Goal: Communication & Community: Answer question/provide support

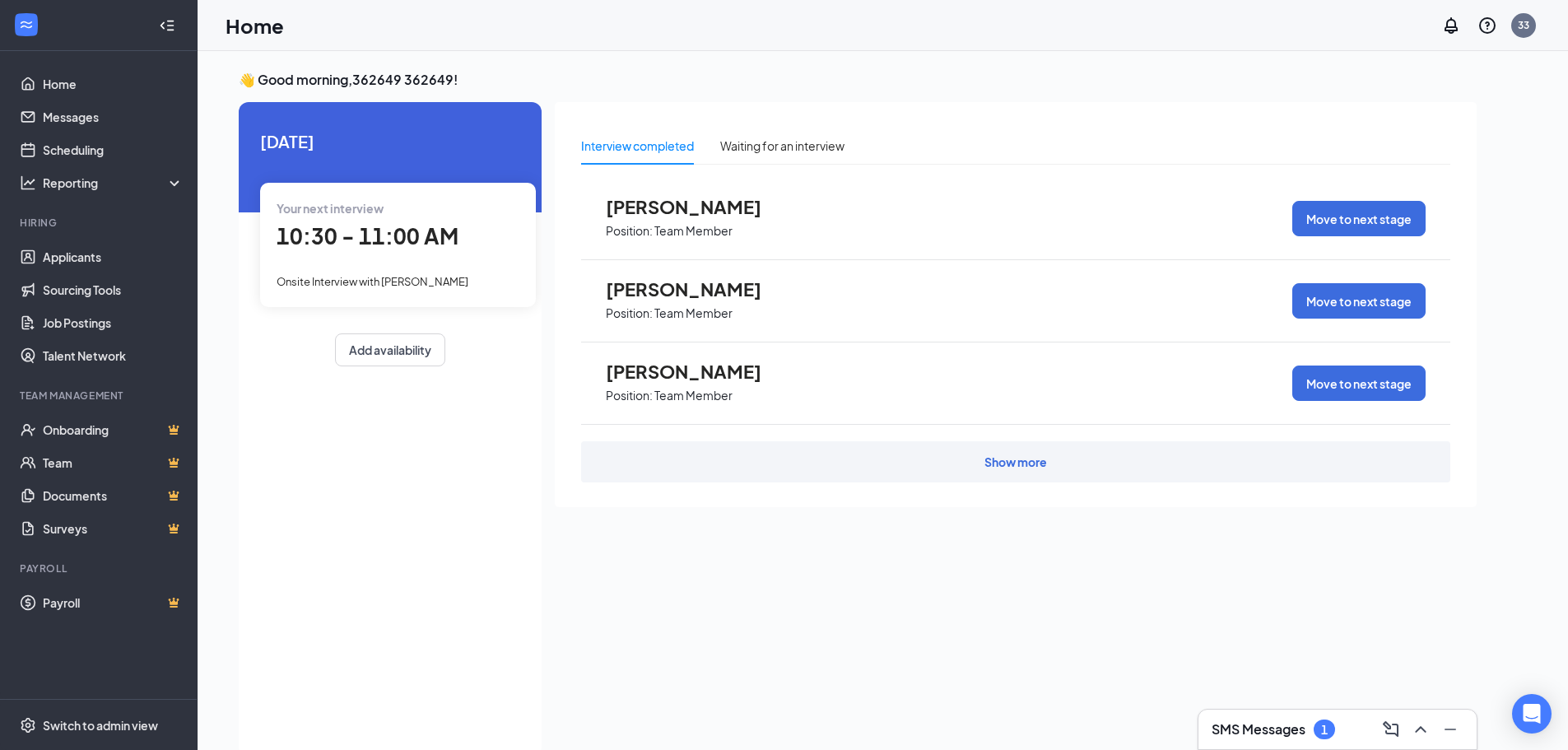
click at [1270, 739] on div "SMS Messages 1" at bounding box center [1337, 729] width 252 height 27
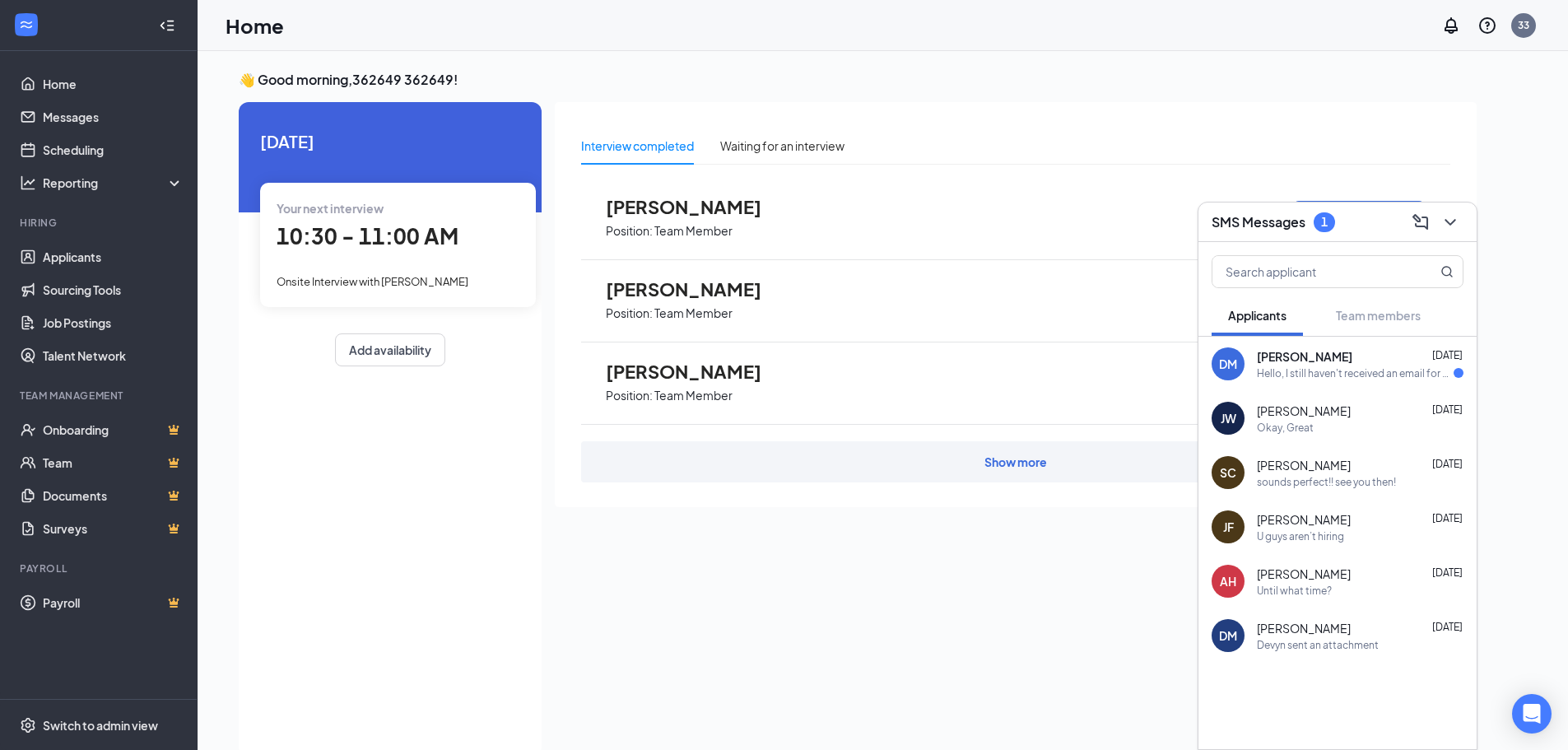
click at [1325, 369] on div "Hello, I still haven't received an email for my clock in numbers yet." at bounding box center [1355, 374] width 196 height 14
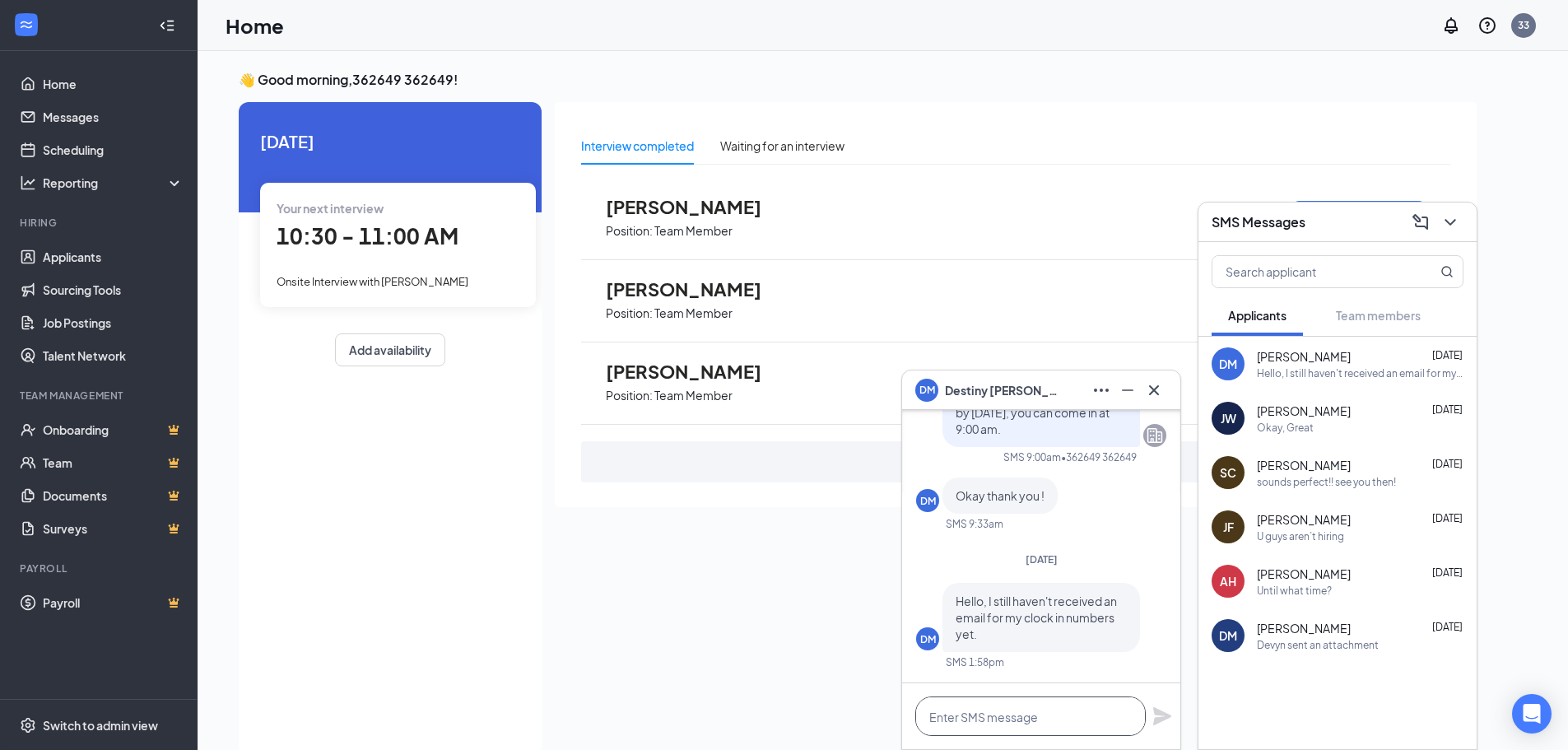
click at [1056, 712] on textarea at bounding box center [1030, 717] width 231 height 39
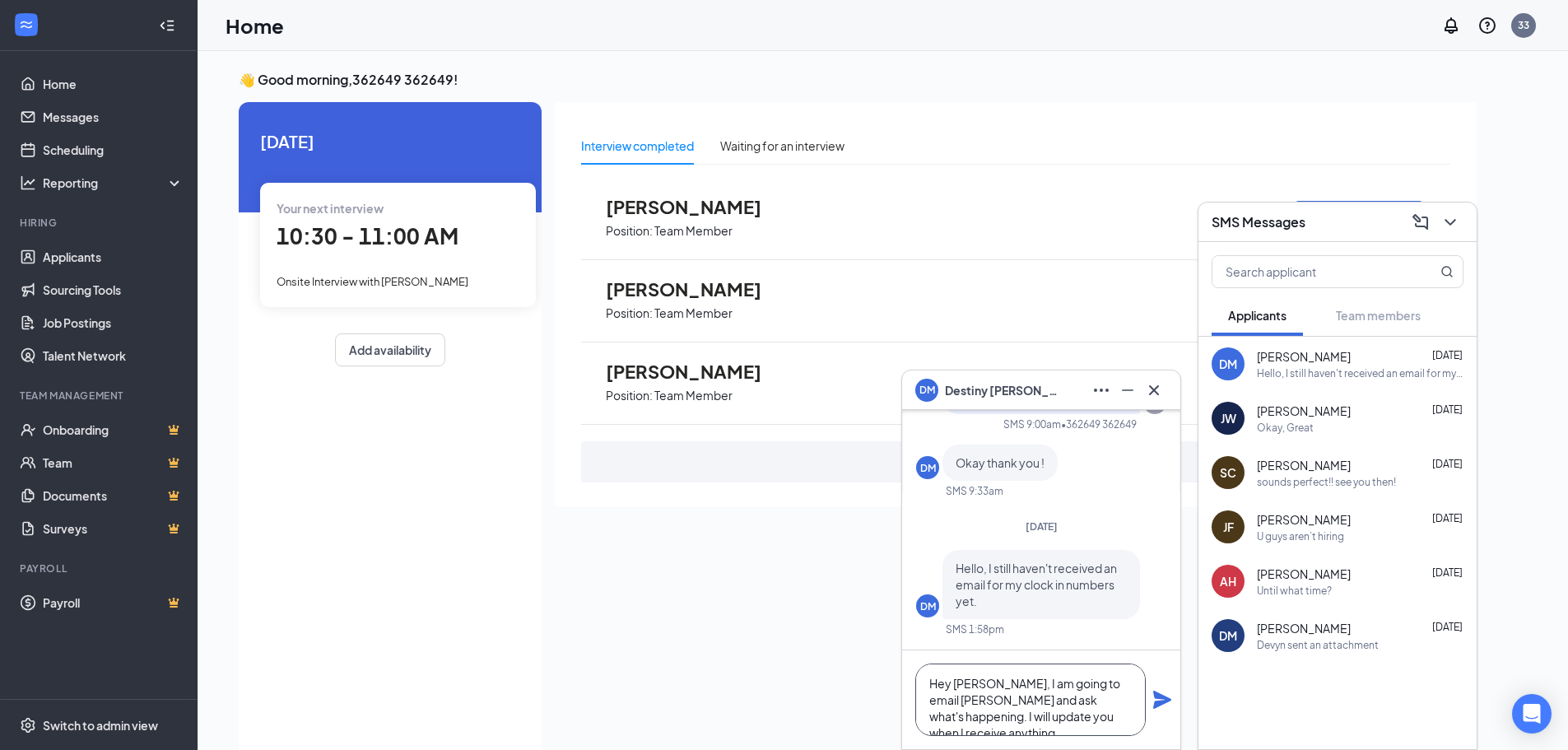
click at [978, 677] on textarea "Hey [PERSON_NAME], I am going to email [PERSON_NAME] and ask what's happening. …" at bounding box center [1030, 700] width 231 height 73
type textarea "Hey Destiny, I am going to email [PERSON_NAME] and ask what's happening. I will…"
click at [1157, 707] on icon "Plane" at bounding box center [1161, 700] width 18 height 18
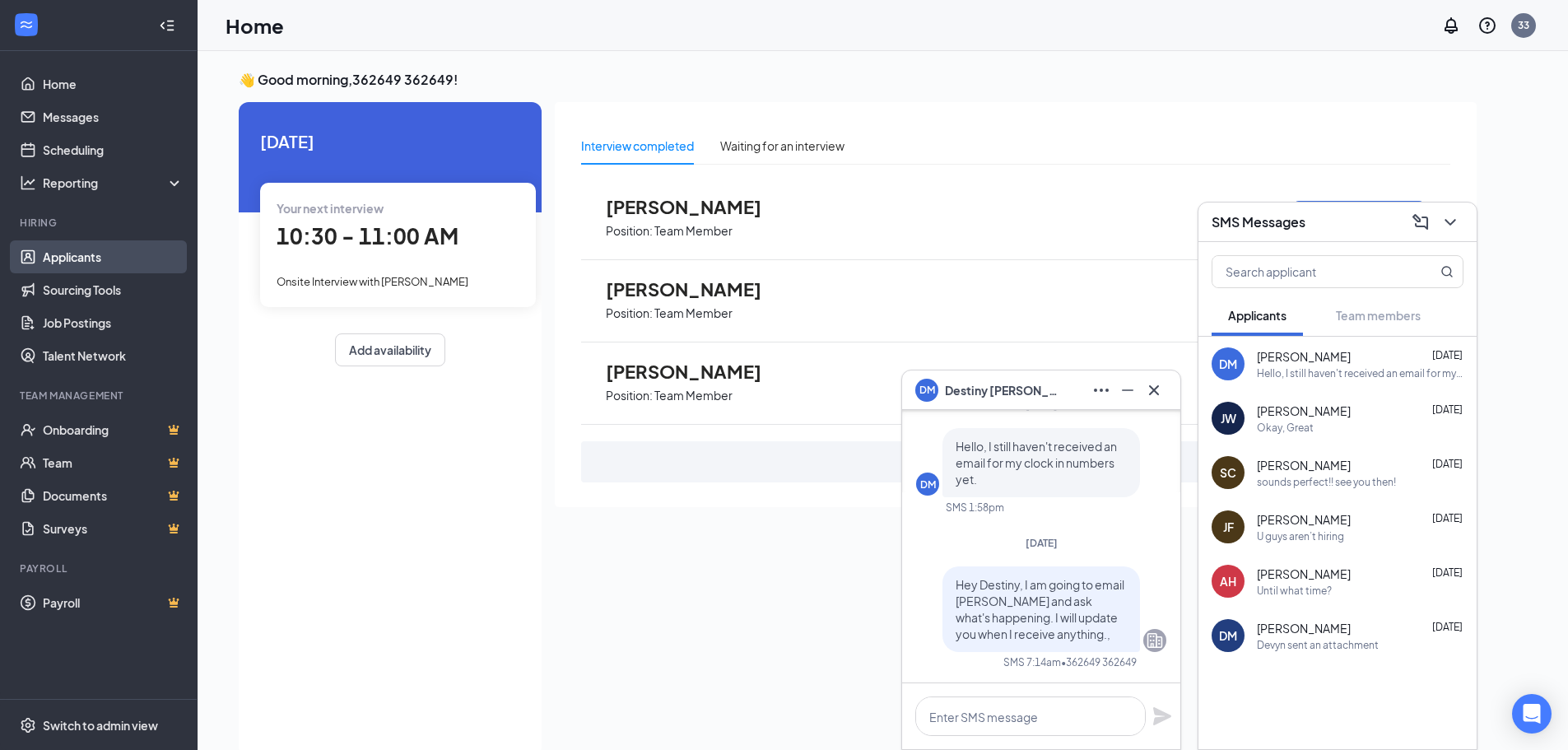
click at [100, 264] on link "Applicants" at bounding box center [113, 258] width 140 height 33
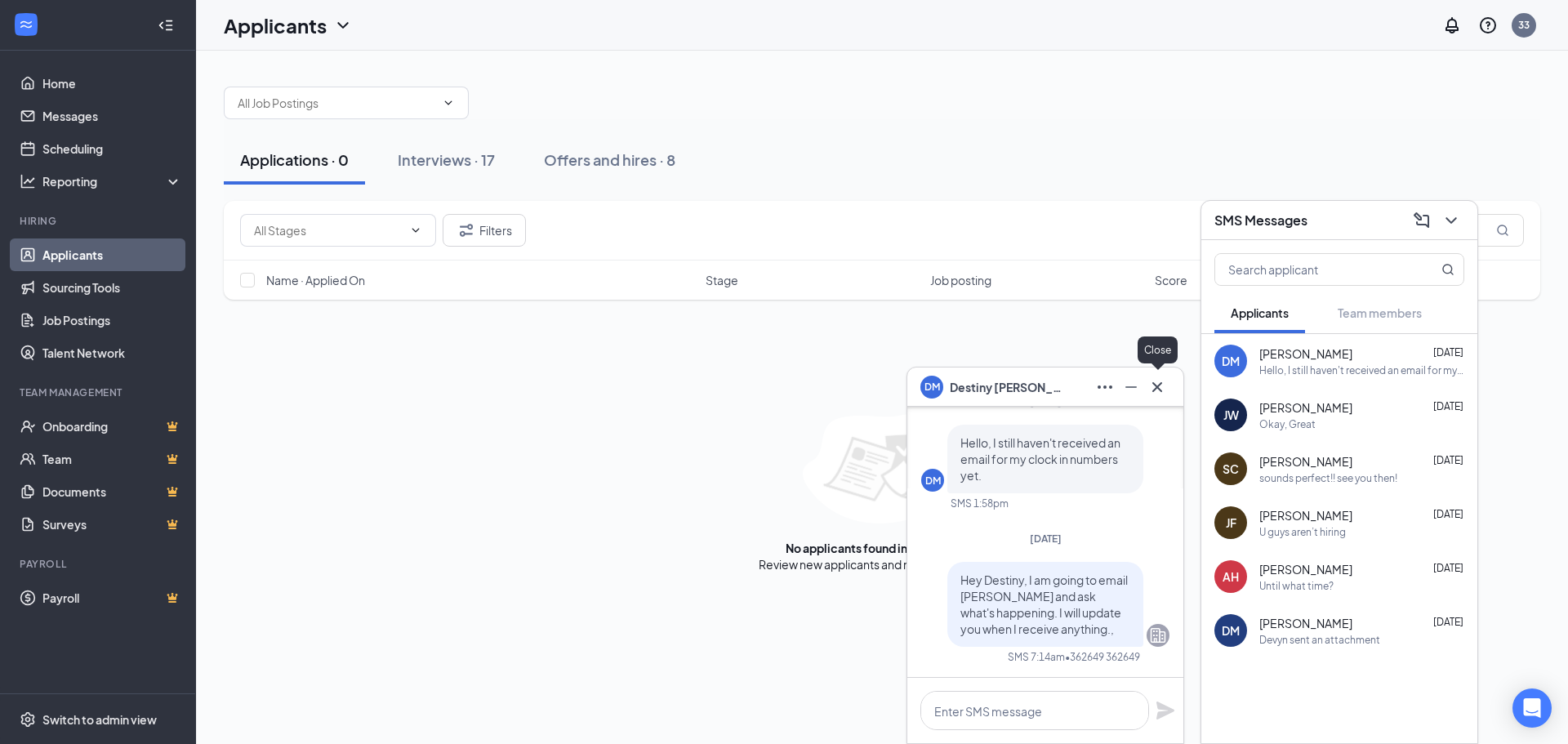
click at [1162, 393] on icon "Cross" at bounding box center [1157, 387] width 20 height 20
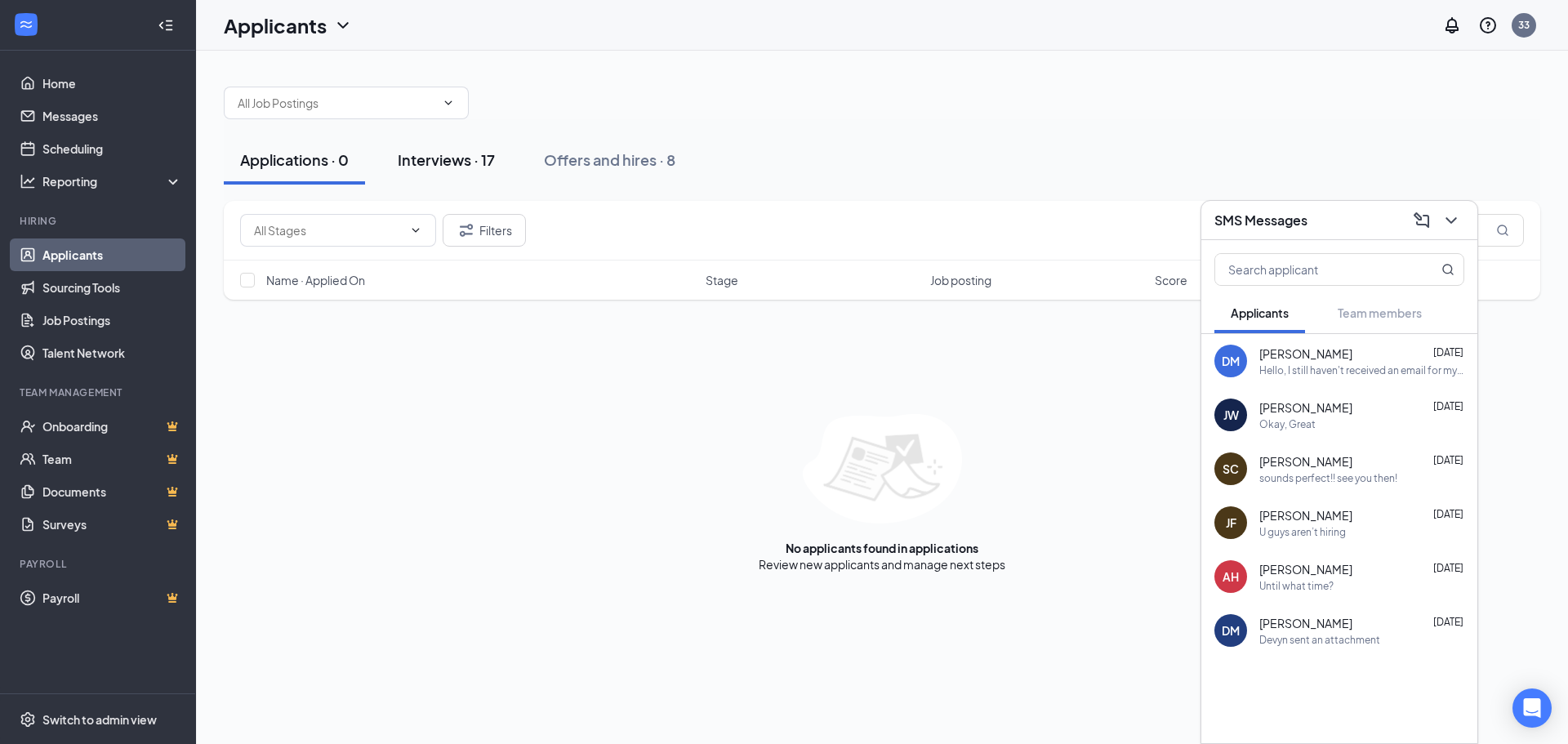
click at [451, 155] on div "Interviews · 17" at bounding box center [447, 159] width 98 height 20
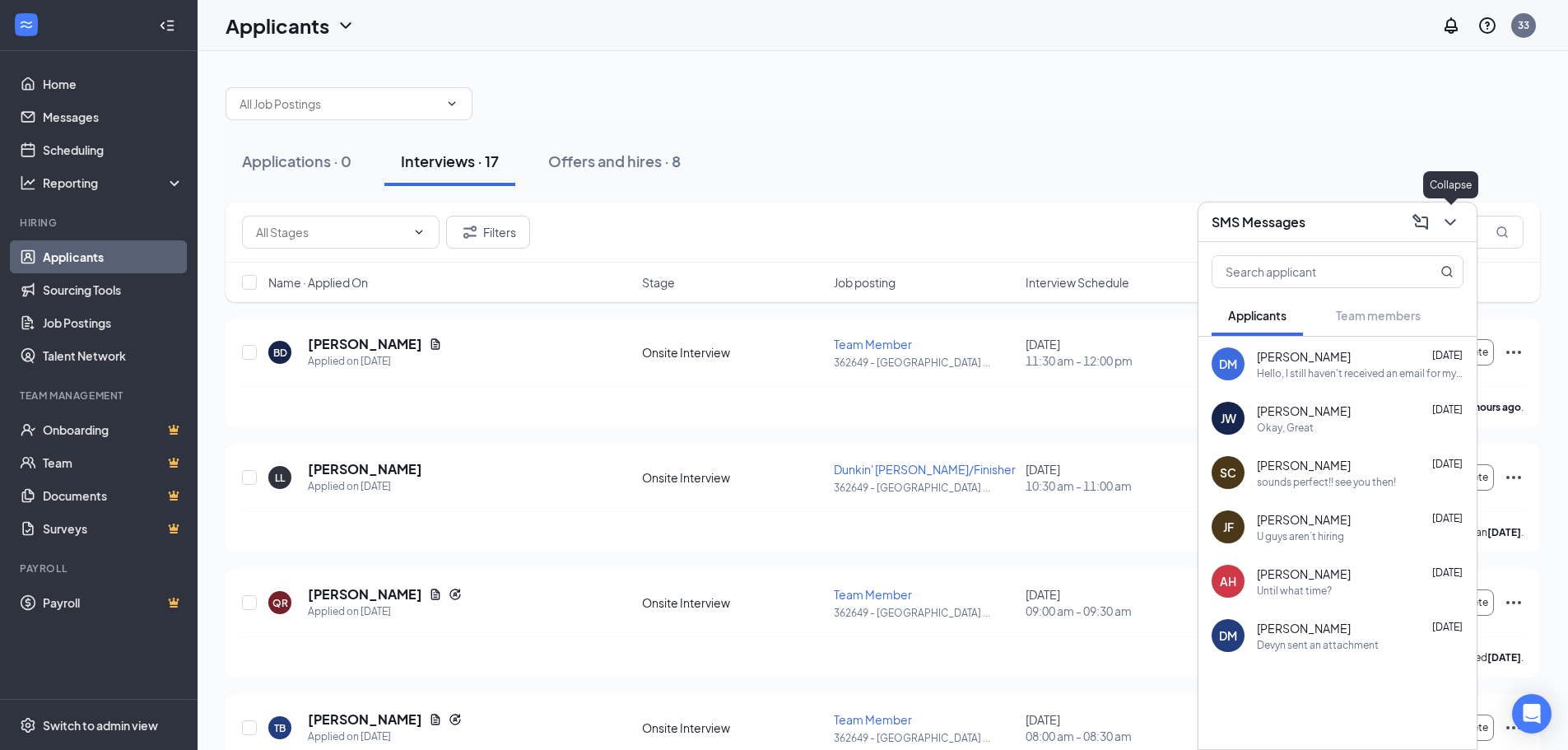
drag, startPoint x: 1451, startPoint y: 235, endPoint x: 1549, endPoint y: 225, distance: 98.5
click at [1451, 234] on button at bounding box center [1449, 222] width 27 height 27
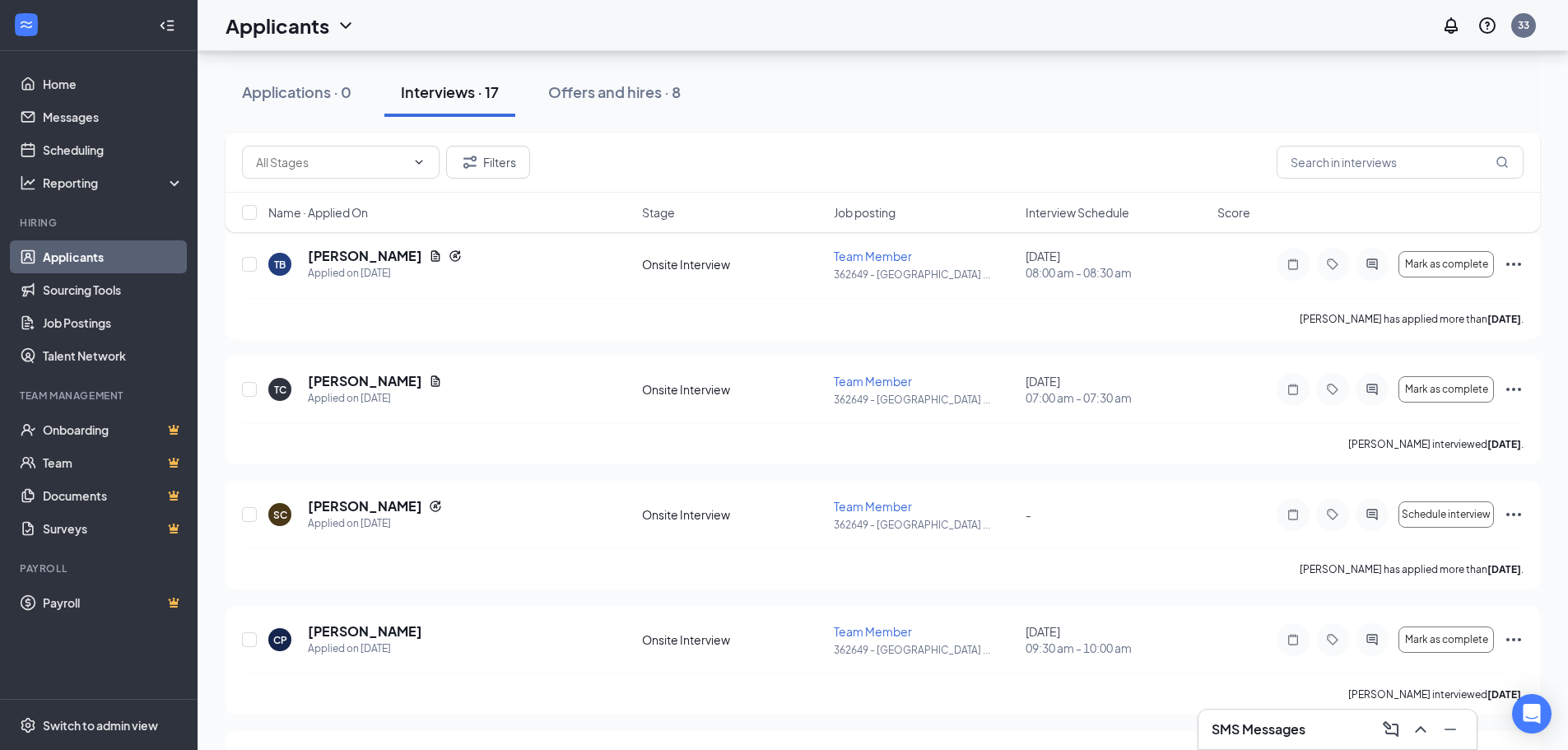
scroll to position [472, 0]
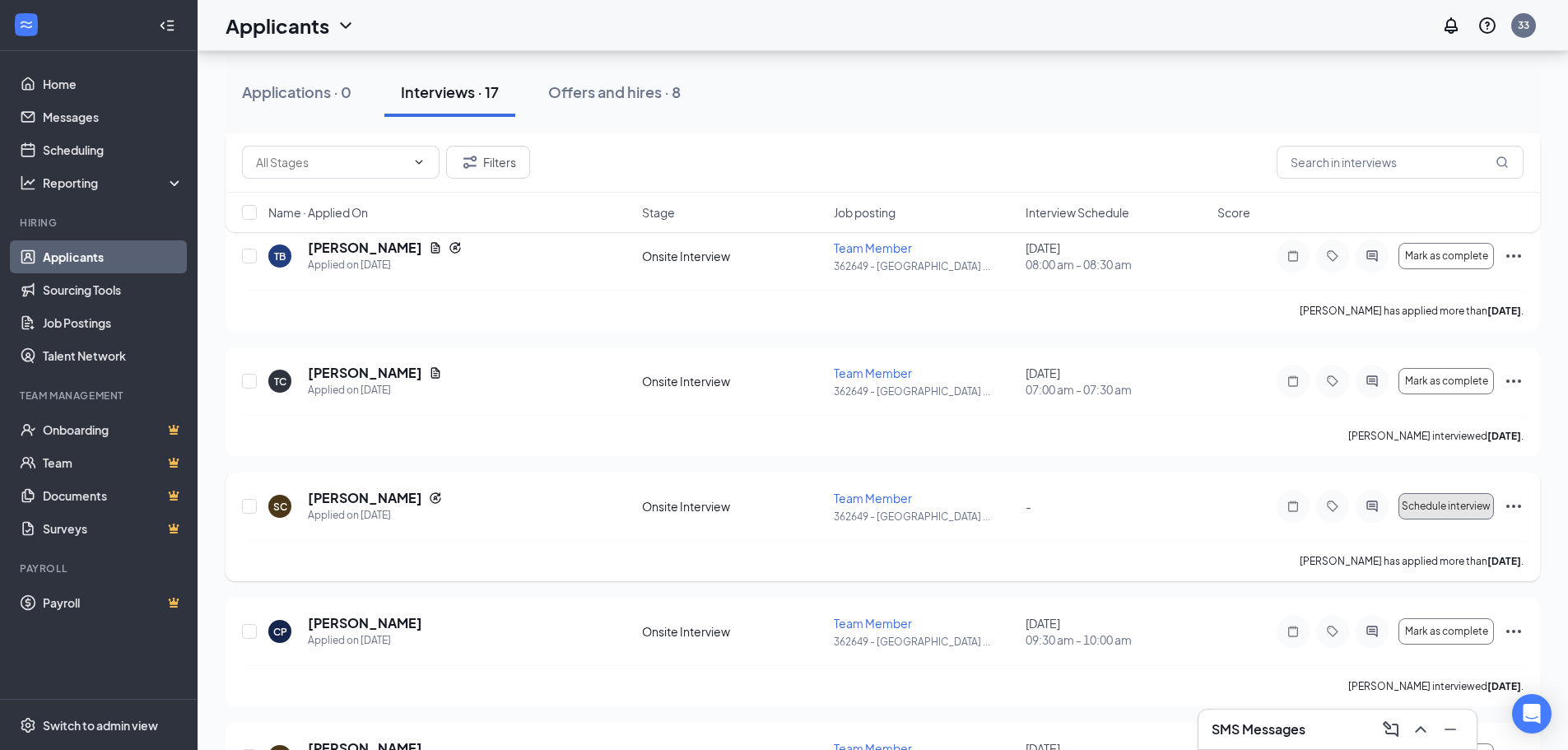
click at [1465, 506] on span "Schedule interview" at bounding box center [1445, 506] width 88 height 12
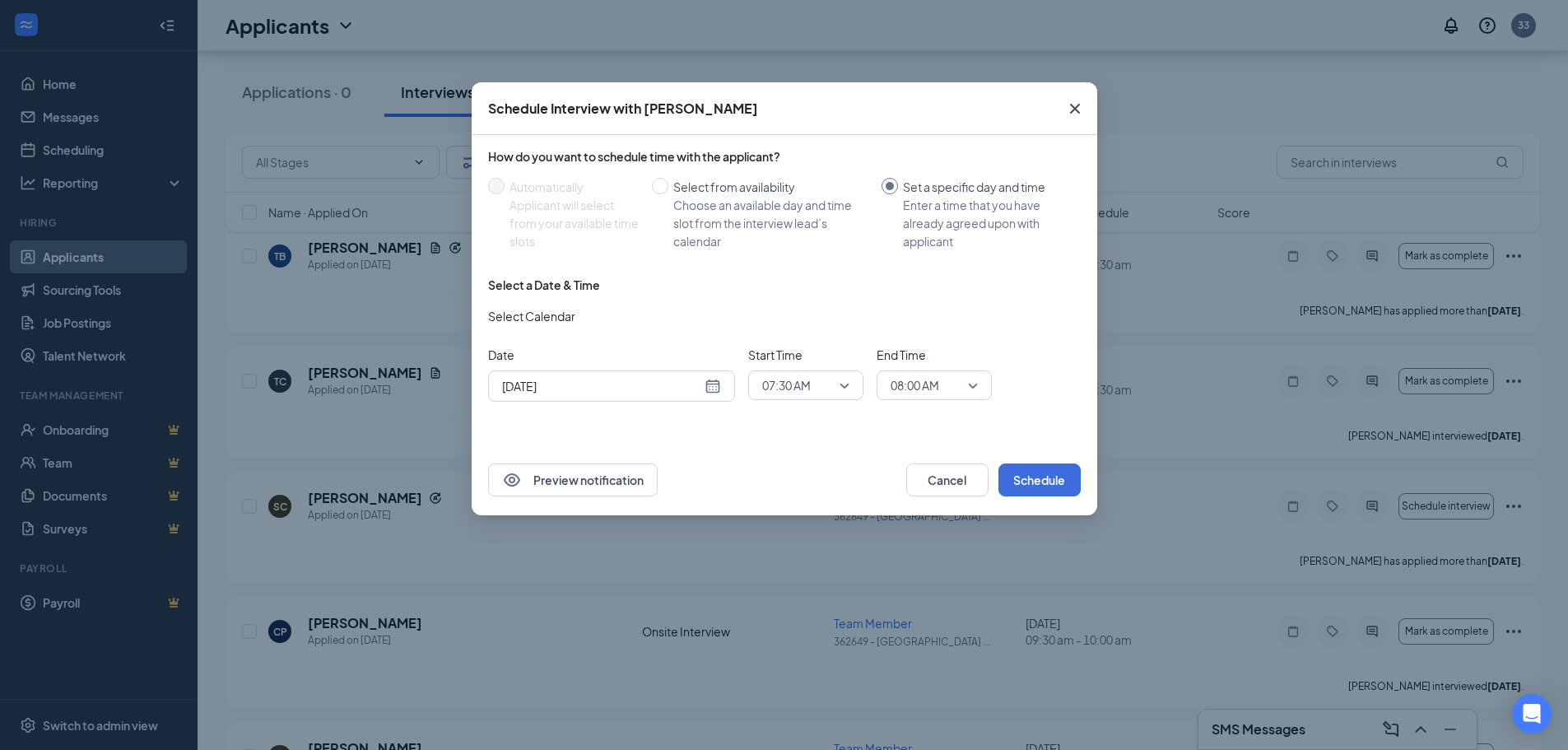
click at [1075, 107] on icon "Cross" at bounding box center [1075, 109] width 20 height 20
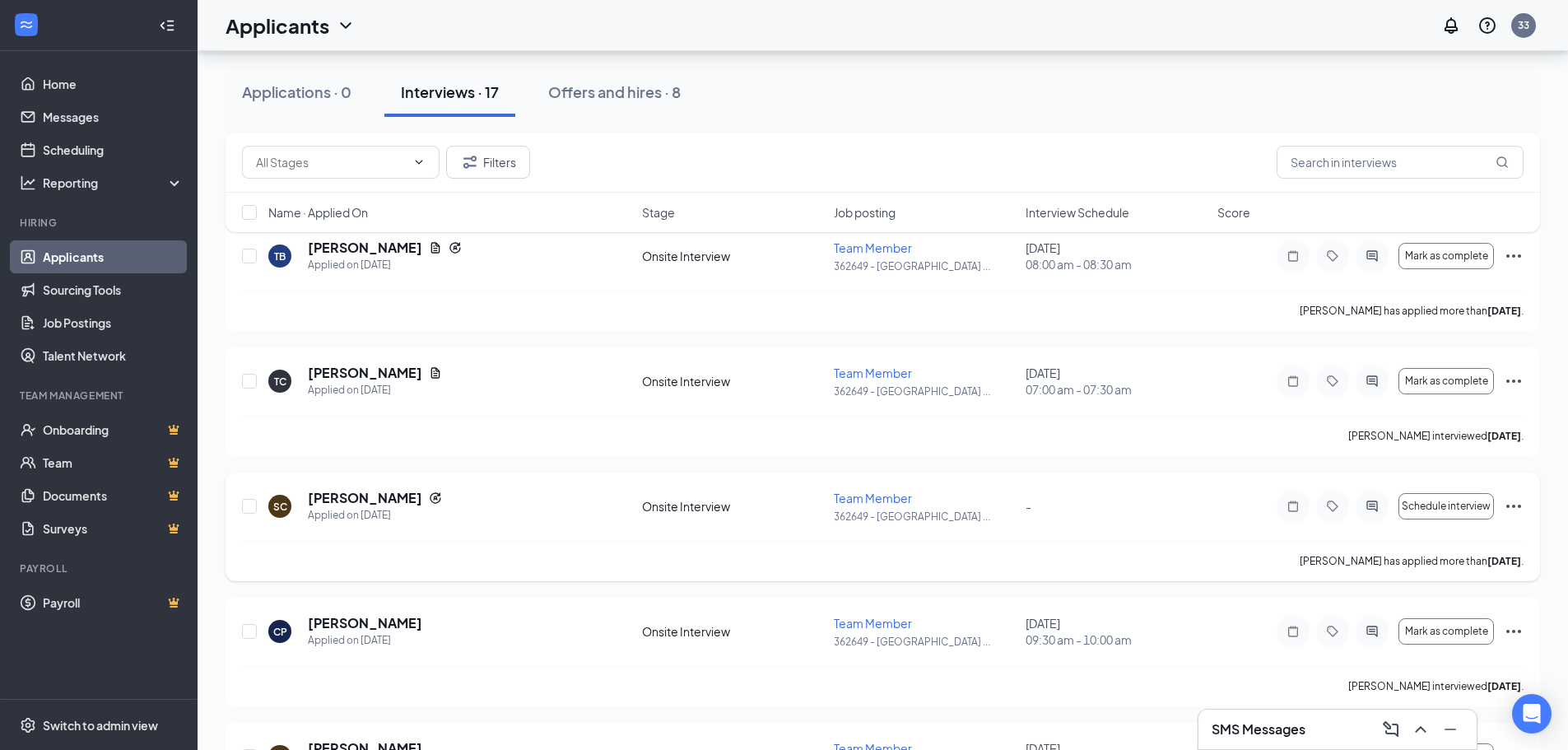
click at [1518, 504] on icon "Ellipses" at bounding box center [1513, 506] width 20 height 20
click at [1454, 625] on p "Mark as complete" at bounding box center [1439, 620] width 141 height 17
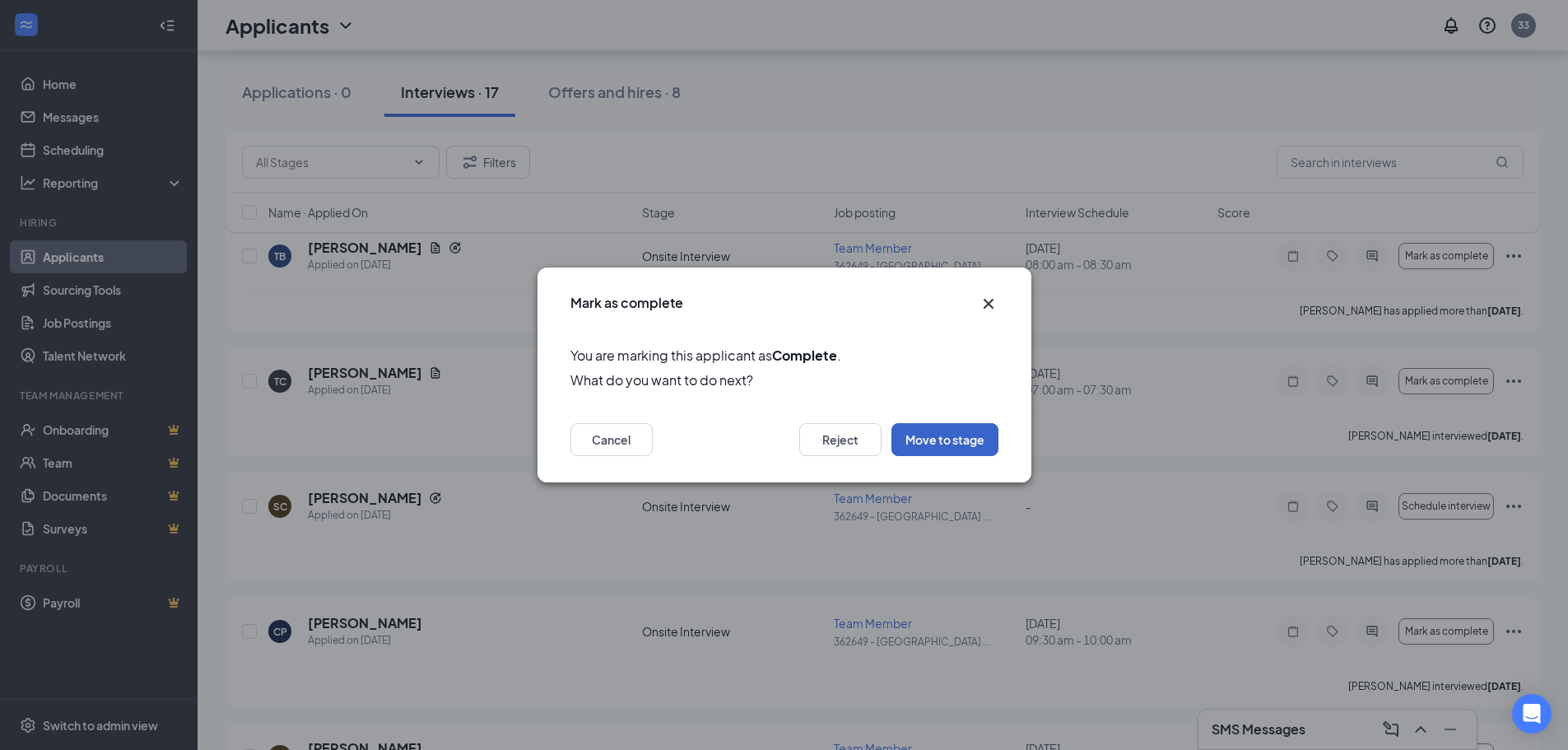
click at [931, 452] on button "Move to stage" at bounding box center [944, 440] width 107 height 33
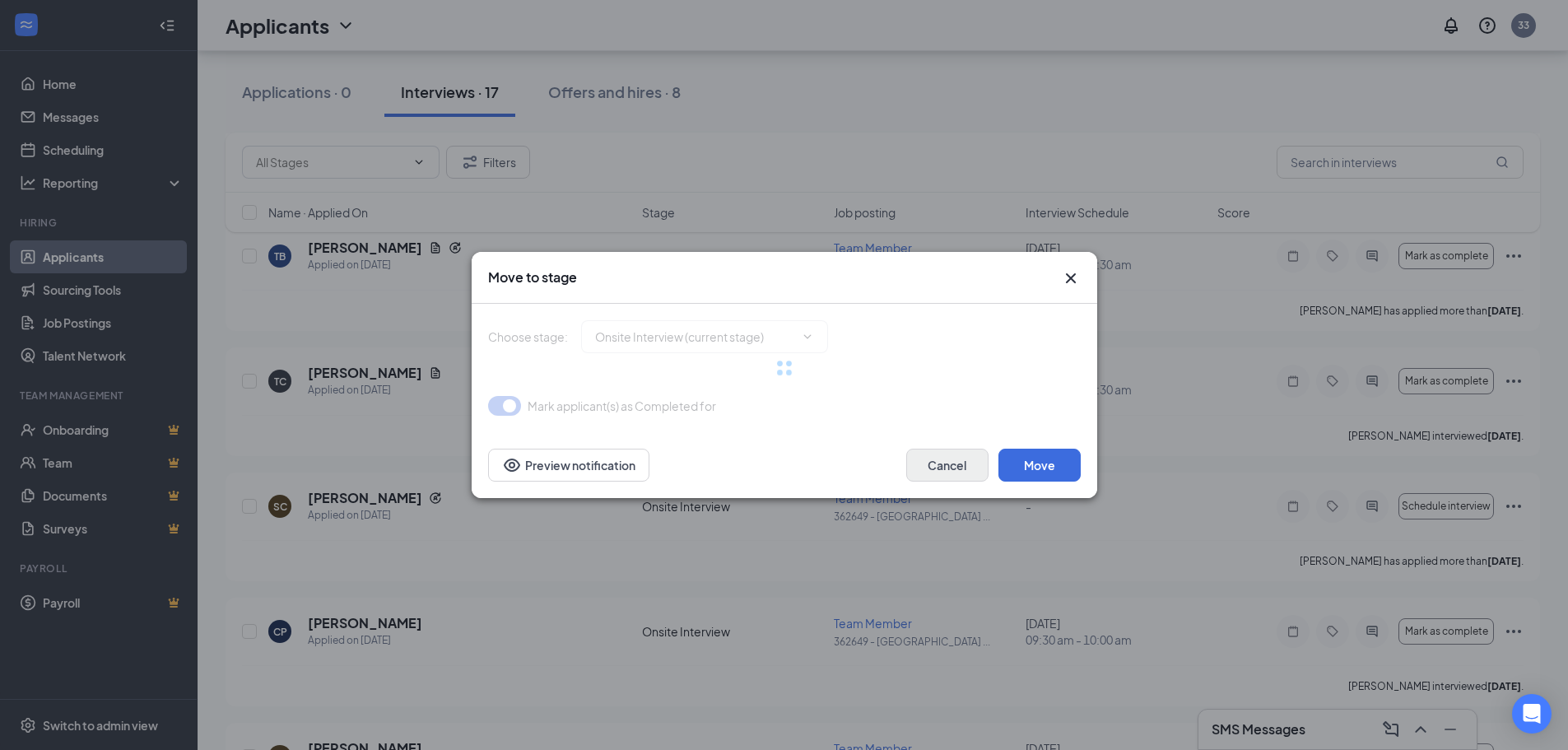
type input "Offer Letter (next stage)"
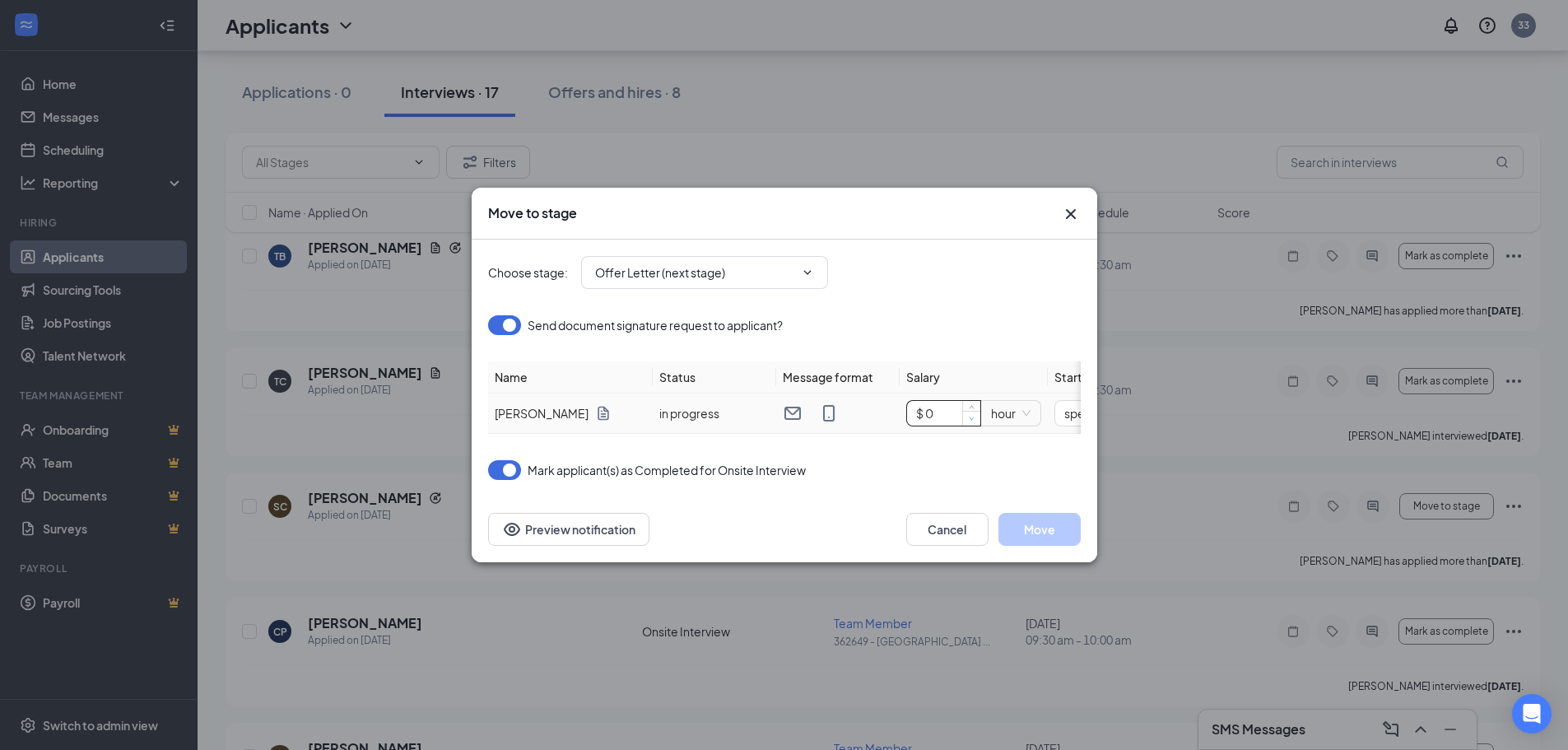
click at [974, 416] on icon "down" at bounding box center [972, 419] width 6 height 6
type input "$ 13"
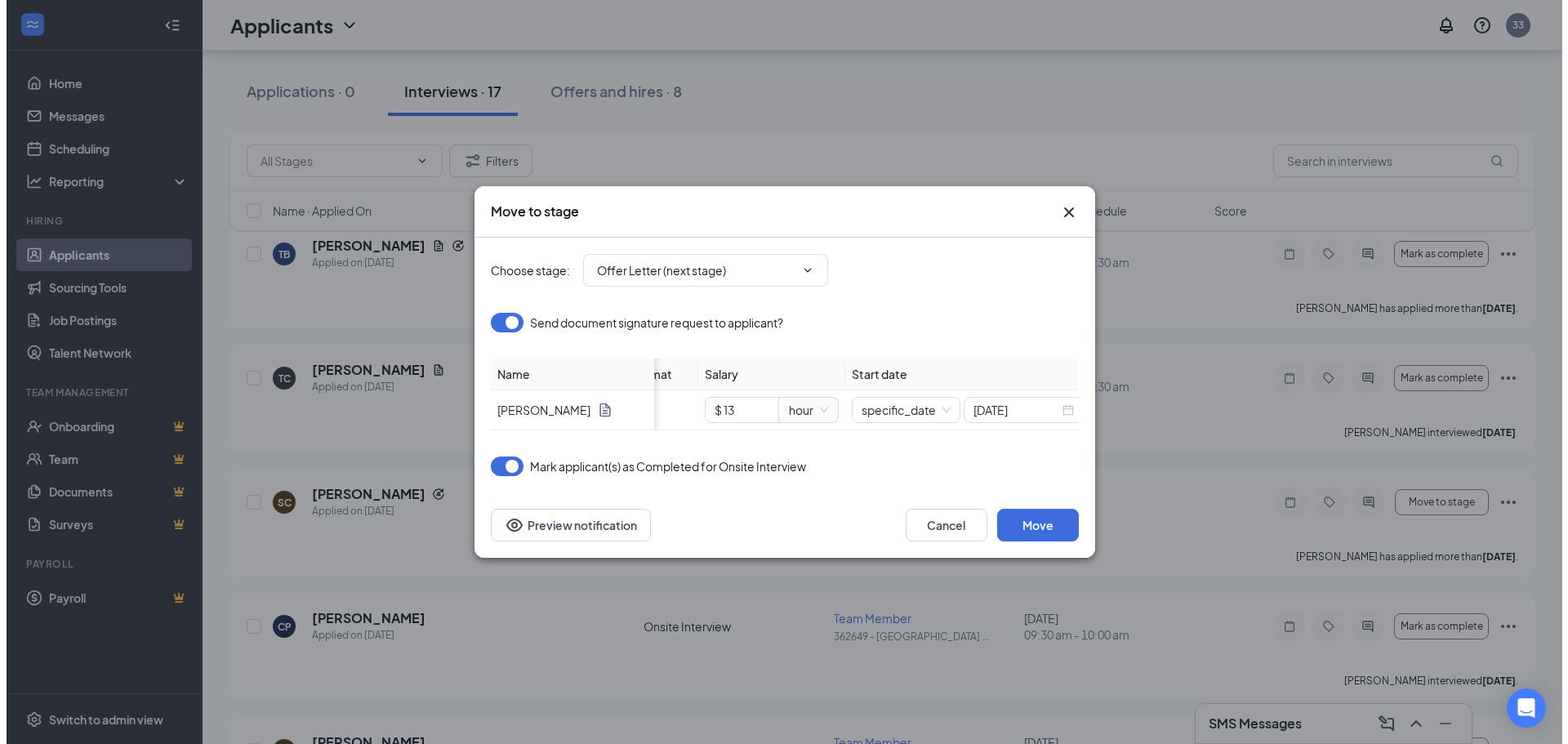
scroll to position [0, 213]
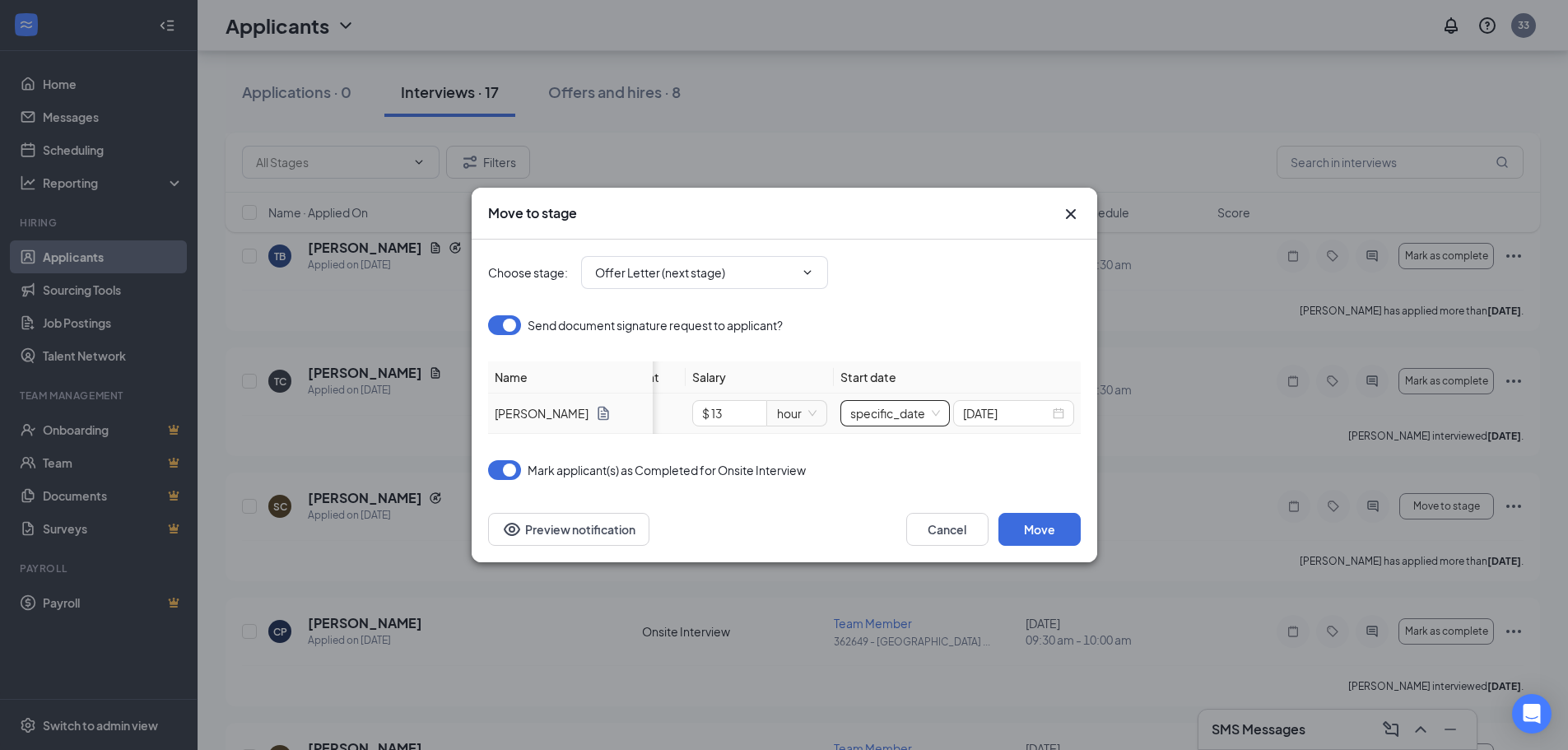
click at [928, 408] on span "specific_date" at bounding box center [894, 413] width 89 height 25
click at [1018, 408] on input "[DATE]" at bounding box center [1006, 413] width 86 height 18
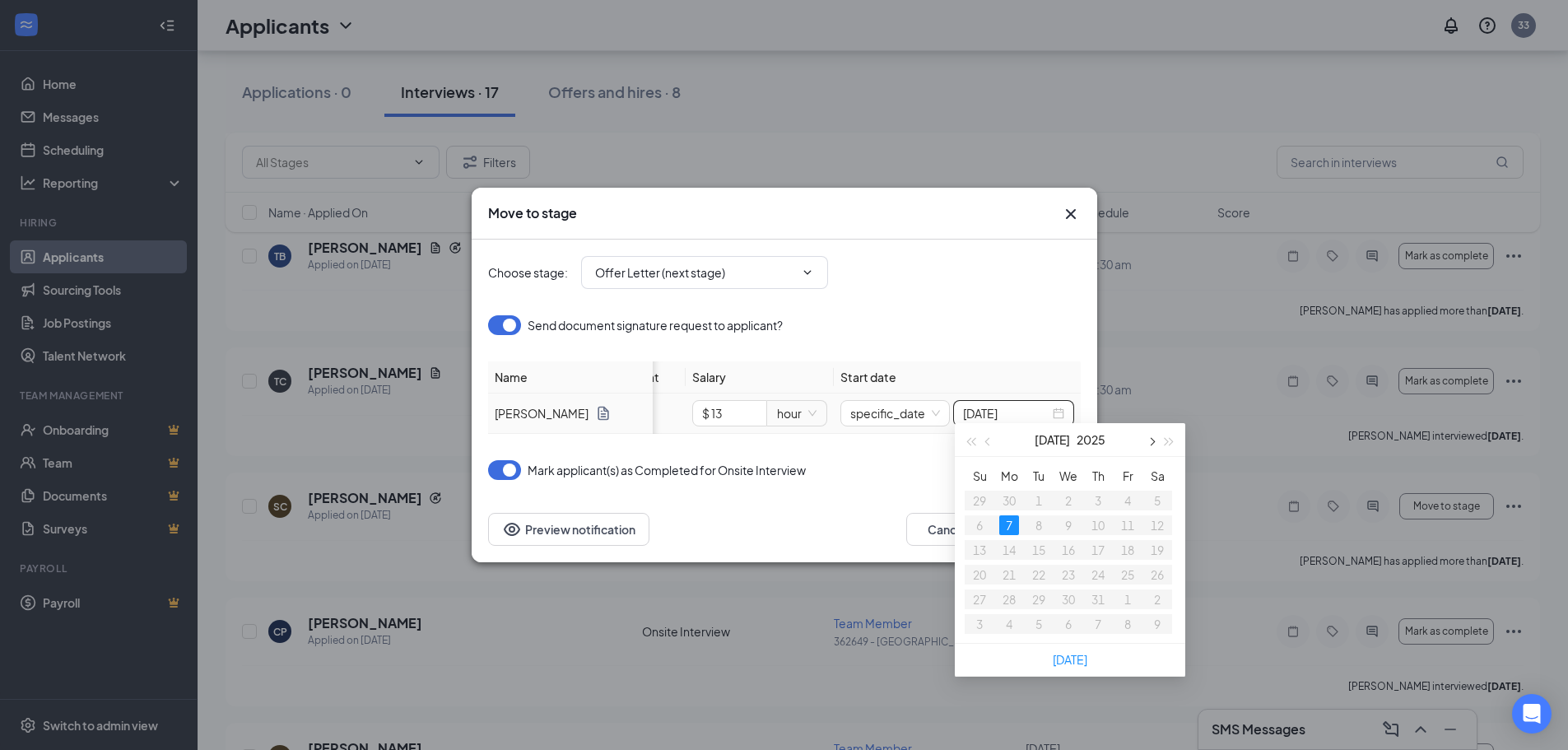
click at [1148, 441] on span "button" at bounding box center [1150, 442] width 8 height 8
type input "[DATE]"
click at [1127, 547] on div "19" at bounding box center [1127, 549] width 20 height 20
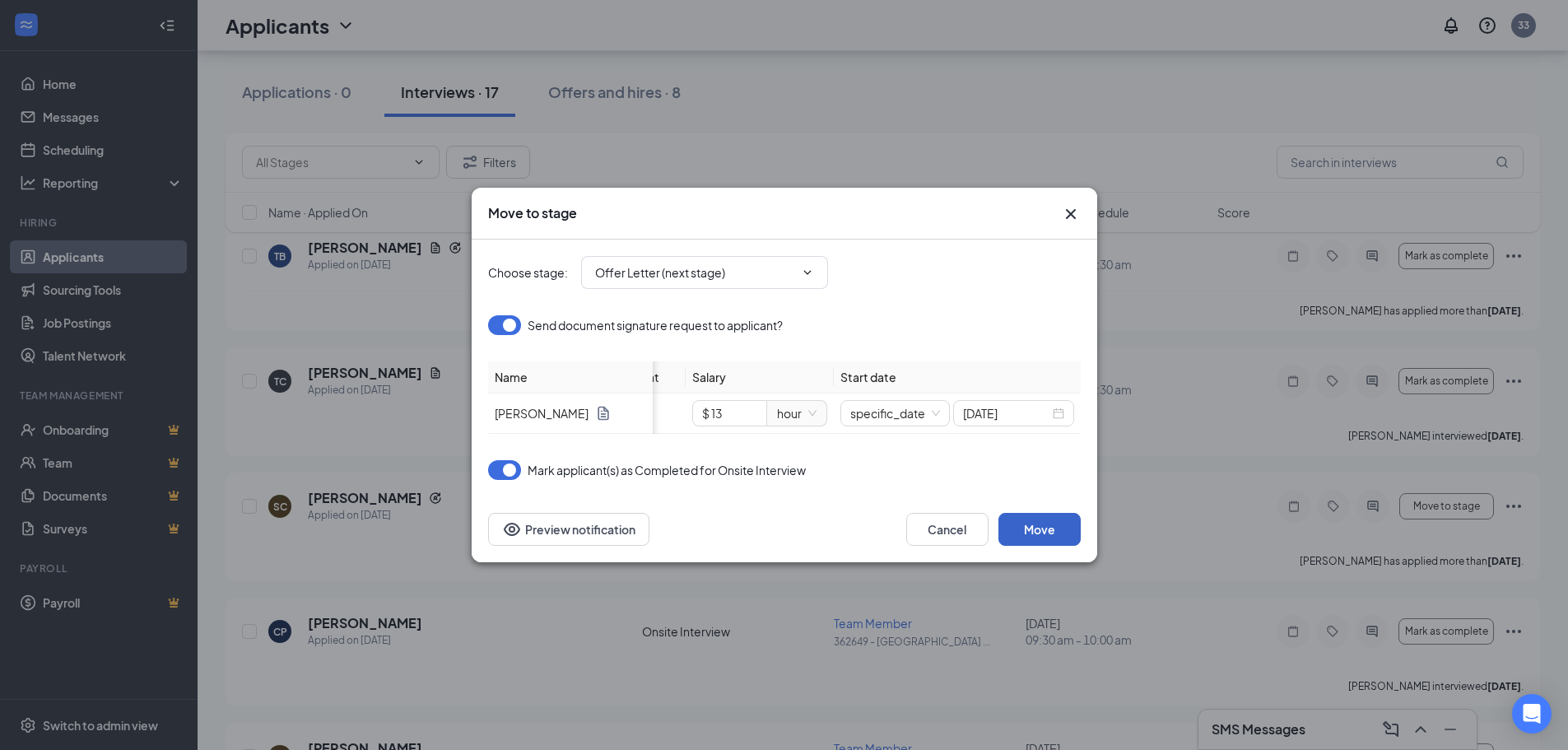
click at [1061, 531] on button "Move" at bounding box center [1039, 530] width 83 height 33
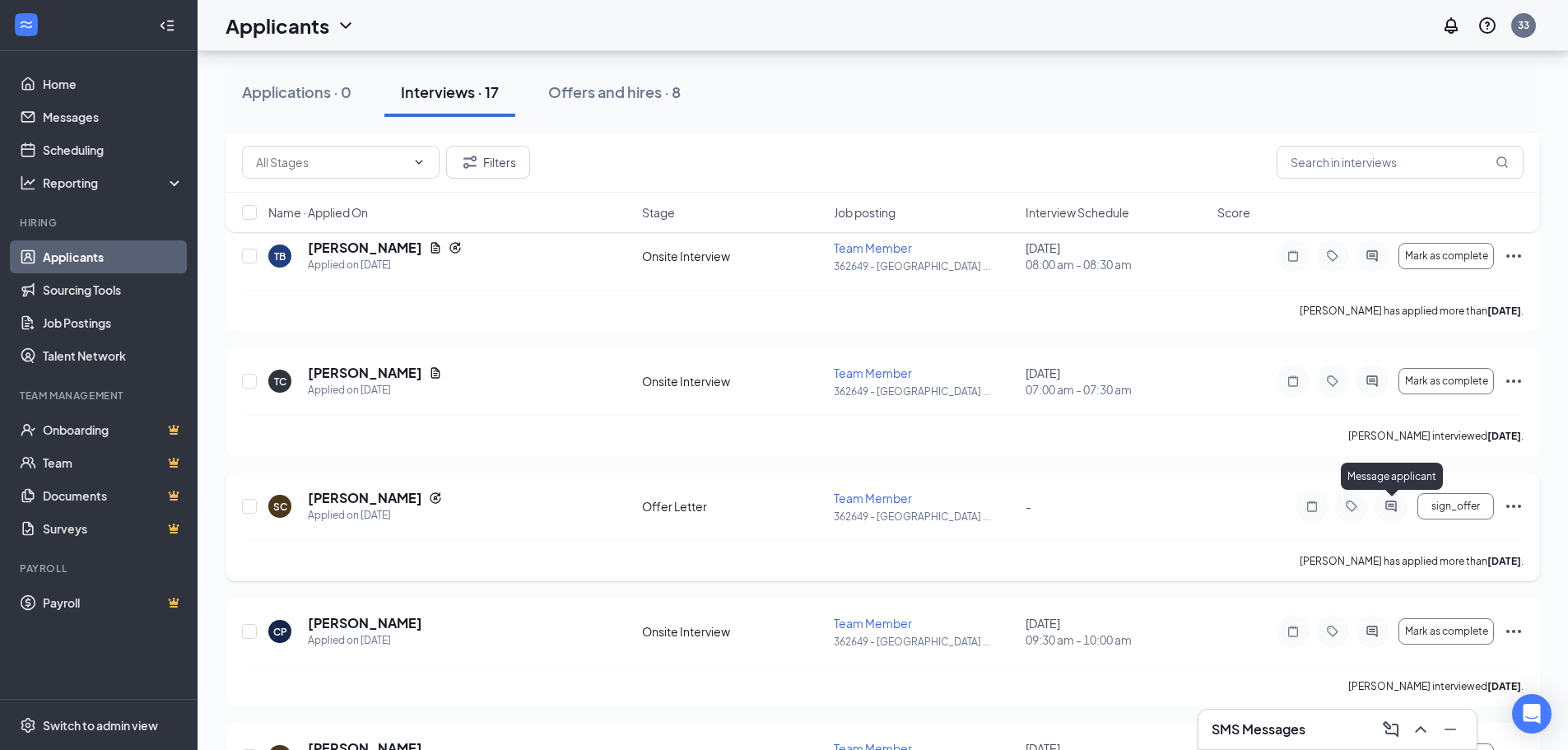
click at [1389, 506] on icon "ActiveChat" at bounding box center [1390, 505] width 11 height 11
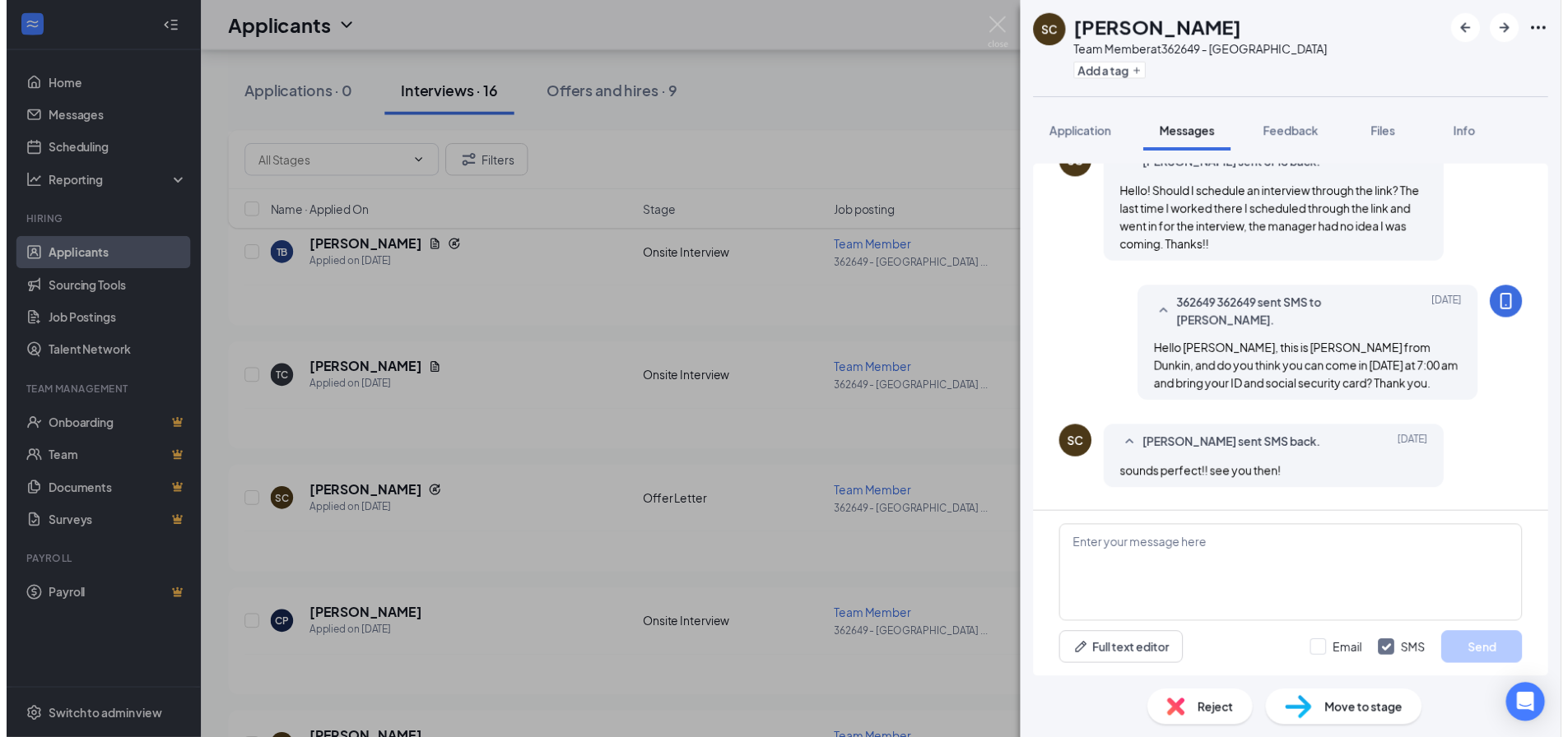
scroll to position [479, 0]
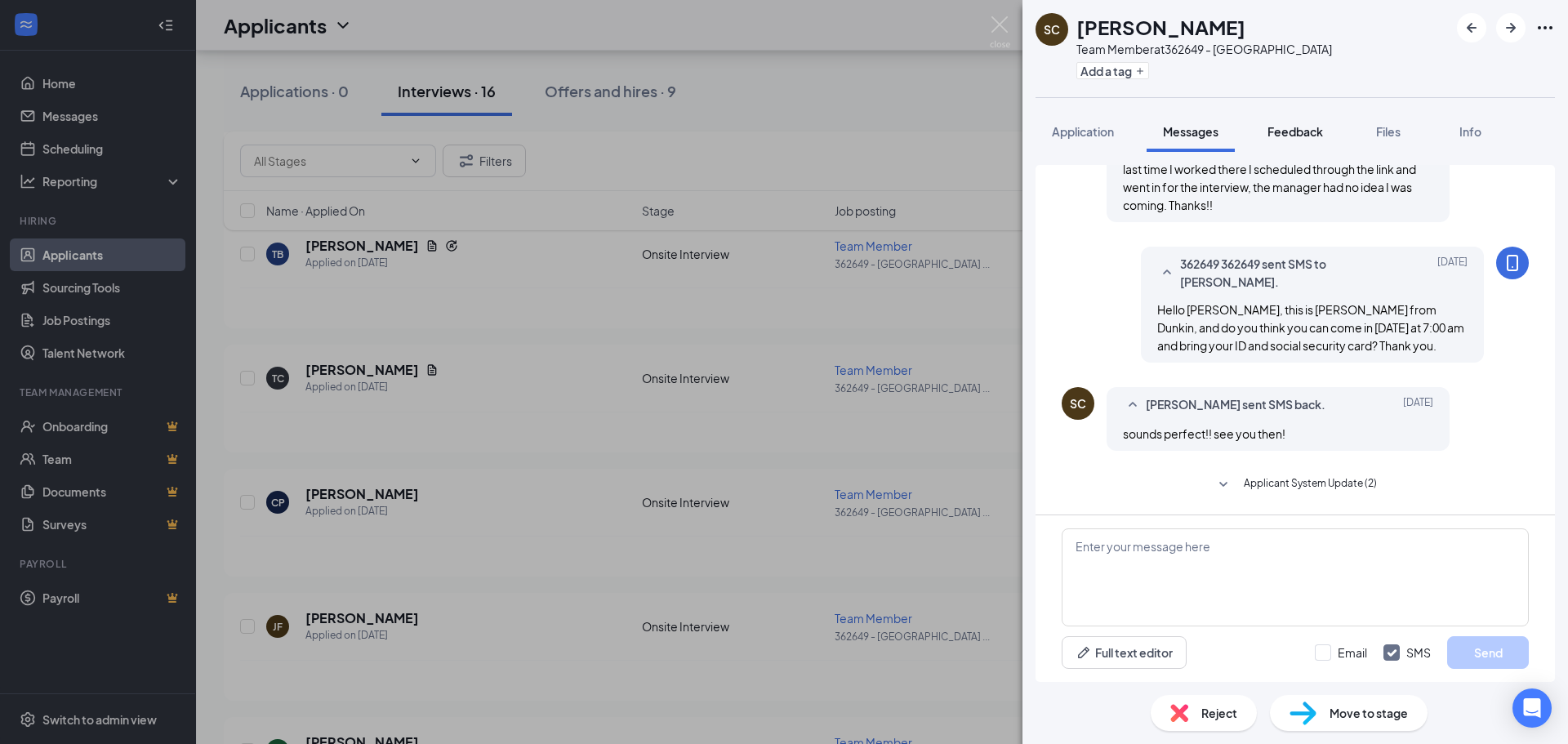
click at [1305, 128] on span "Feedback" at bounding box center [1295, 131] width 56 height 15
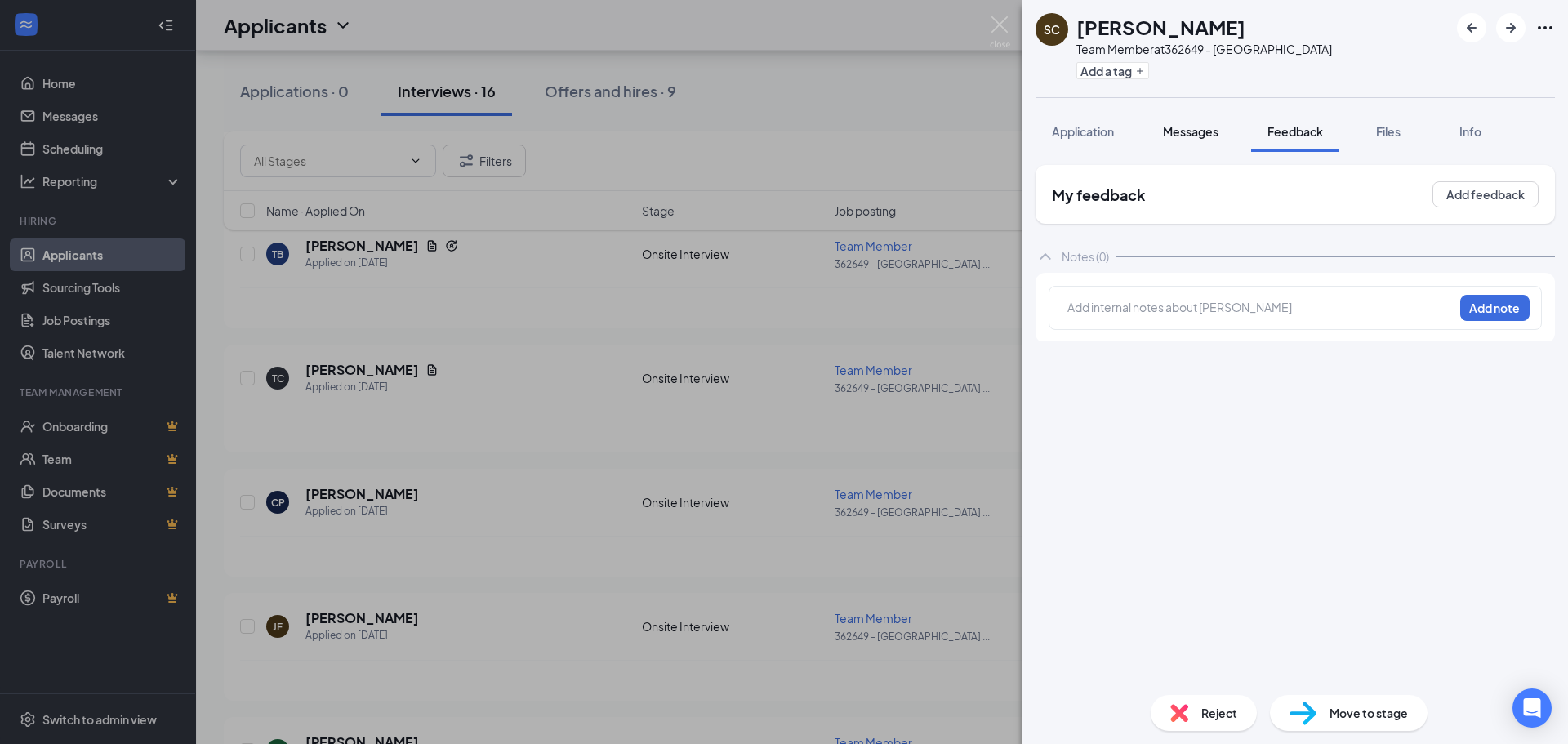
click at [1203, 134] on span "Messages" at bounding box center [1191, 131] width 56 height 15
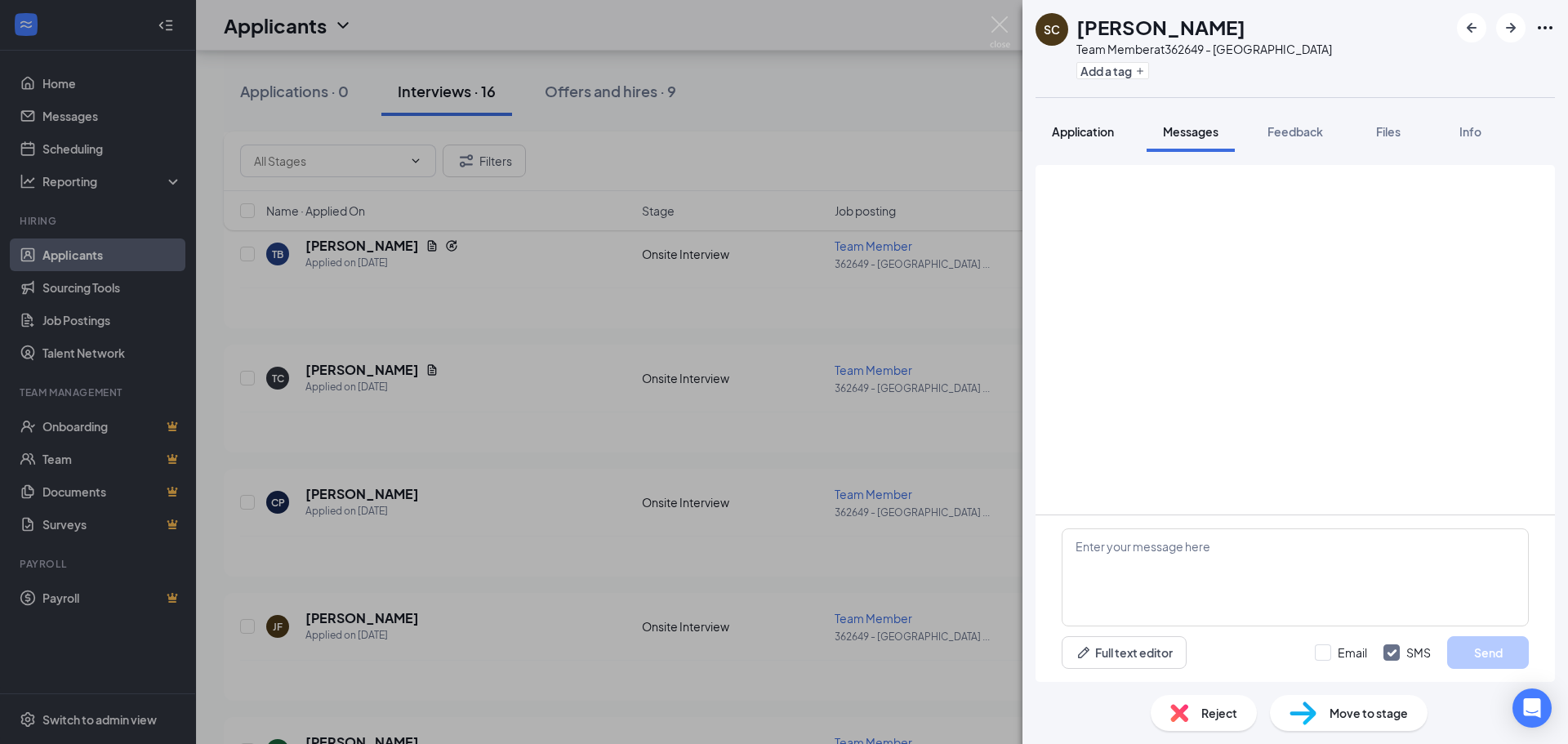
click at [1069, 117] on button "Application" at bounding box center [1082, 132] width 95 height 41
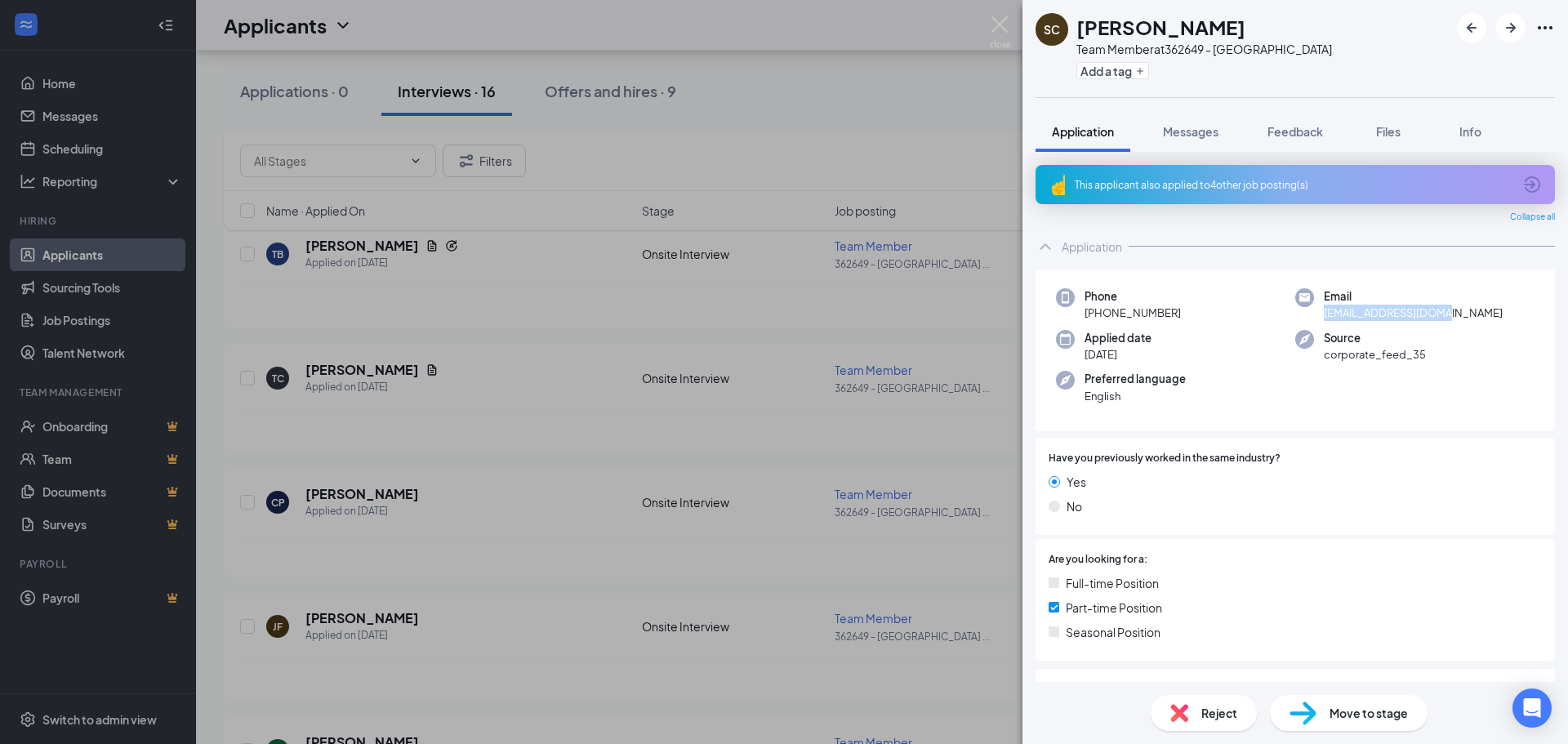
drag, startPoint x: 1320, startPoint y: 314, endPoint x: 1434, endPoint y: 321, distance: 114.2
click at [1434, 321] on div "Email [EMAIL_ADDRESS][DOMAIN_NAME]" at bounding box center [1414, 305] width 239 height 33
copy span "[EMAIL_ADDRESS][DOMAIN_NAME]"
click at [675, 186] on div "SC [PERSON_NAME] Team Member at 362649 - New Palmetto Add a tag Application Mes…" at bounding box center [784, 372] width 1568 height 744
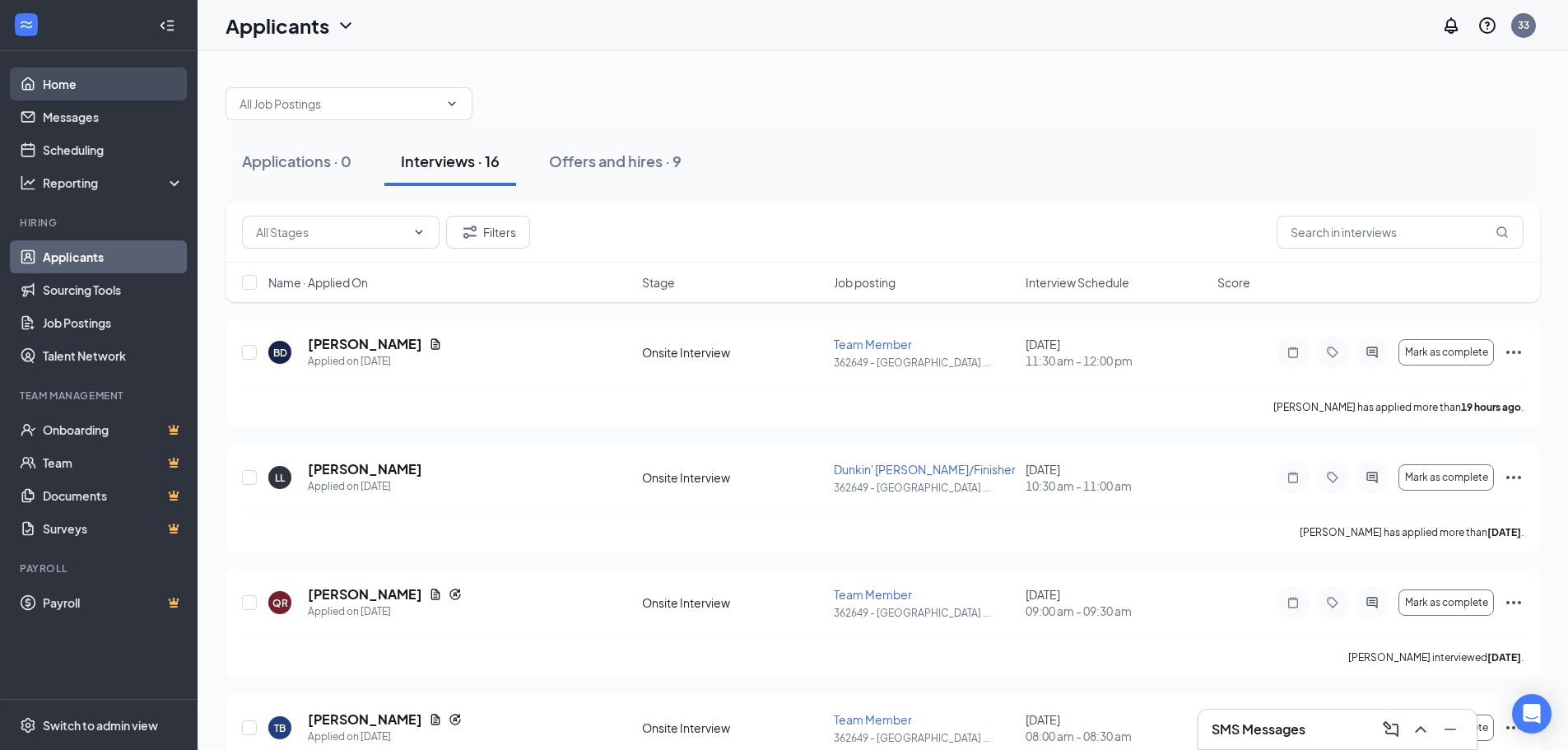
click at [52, 87] on link "Home" at bounding box center [113, 85] width 140 height 33
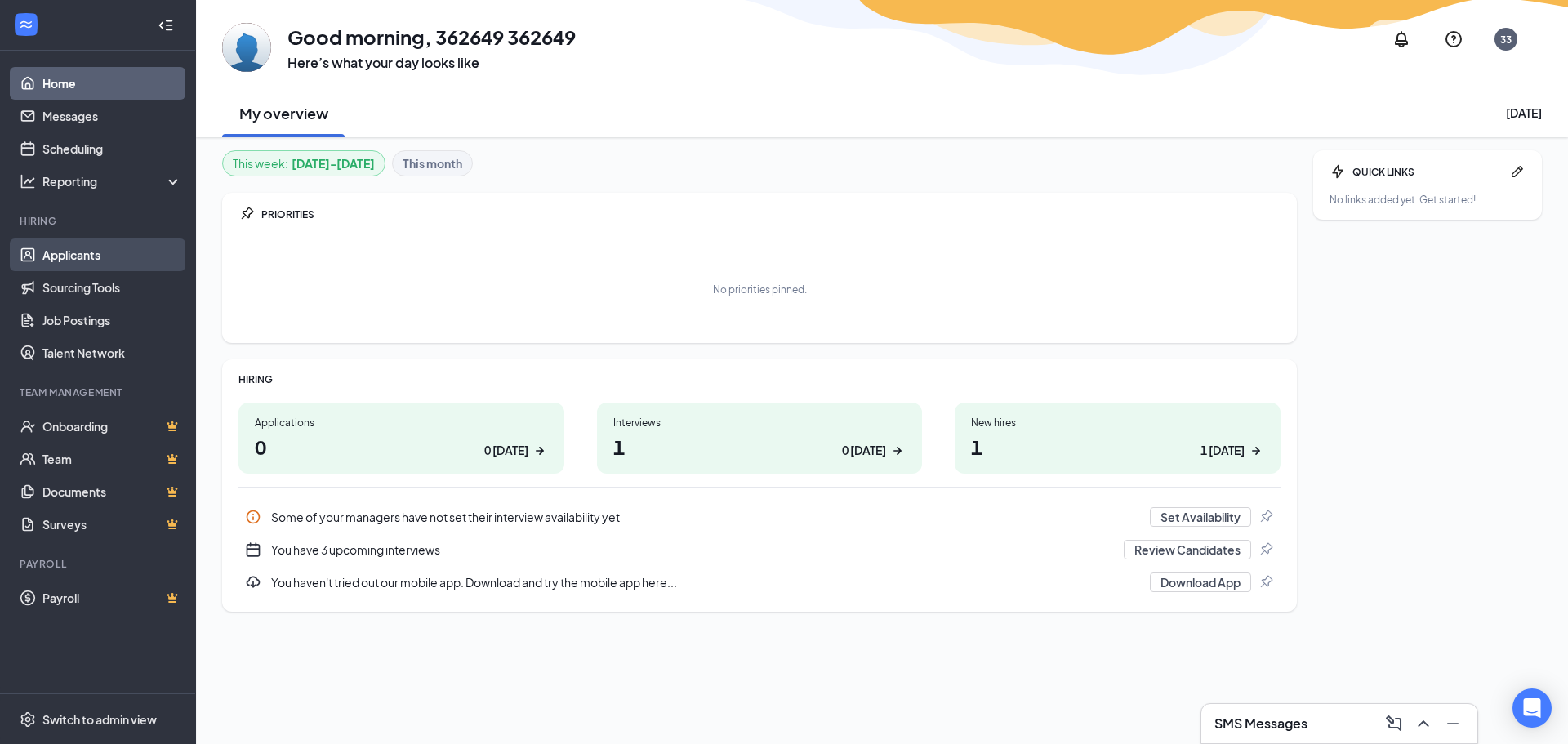
click at [43, 252] on link "Applicants" at bounding box center [112, 255] width 139 height 33
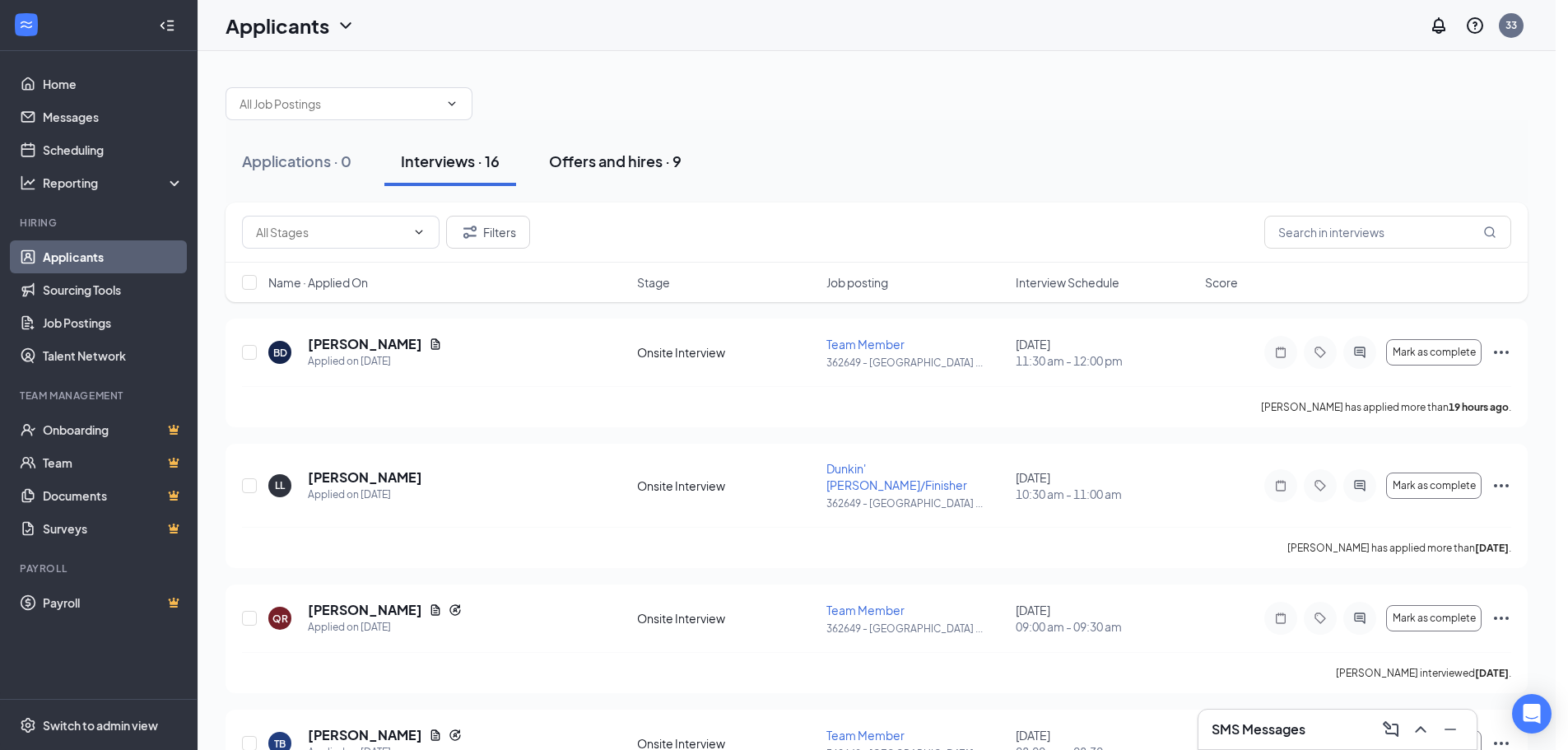
click at [597, 167] on div "Offers and hires · 9" at bounding box center [615, 160] width 133 height 21
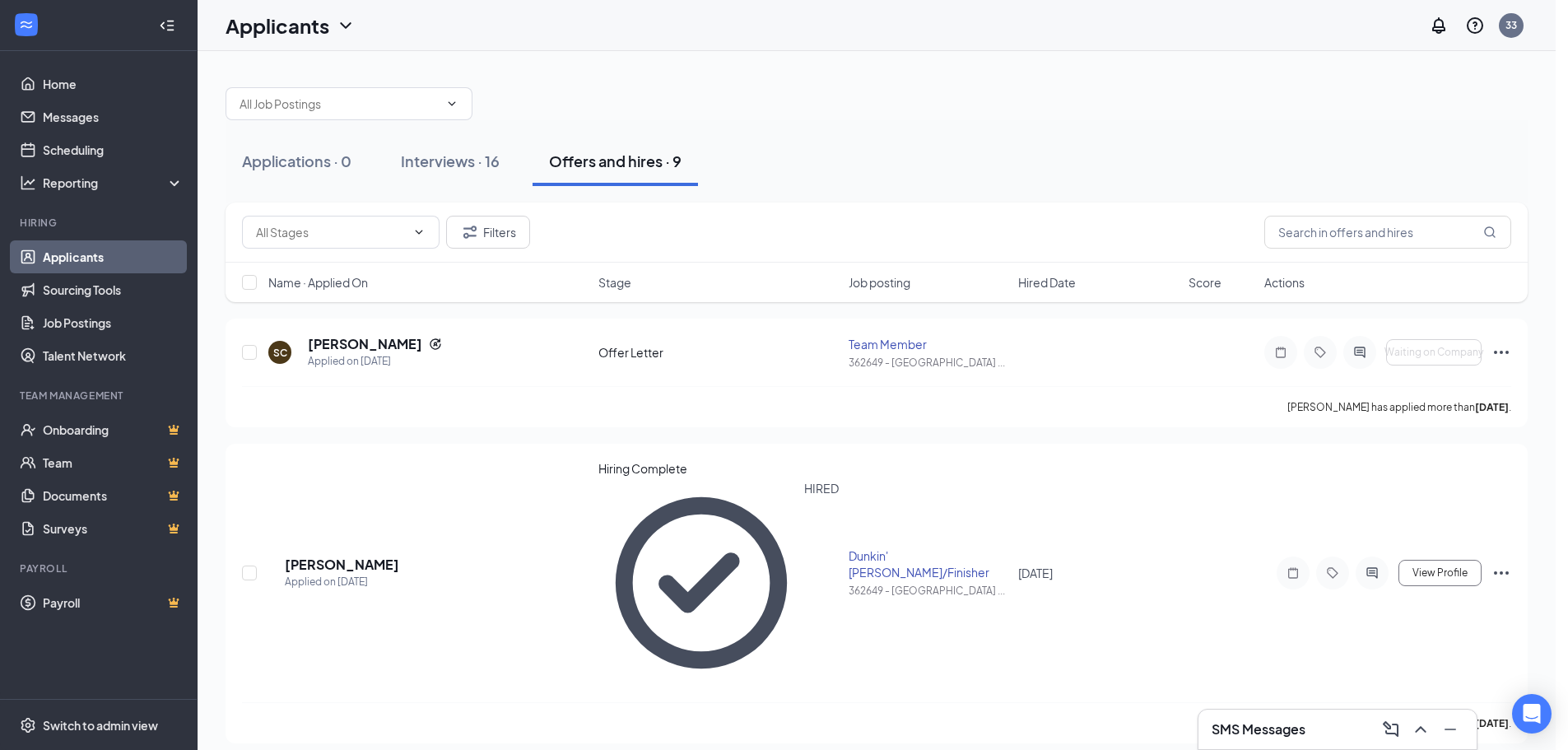
click at [1262, 732] on h3 "SMS Messages" at bounding box center [1258, 729] width 93 height 18
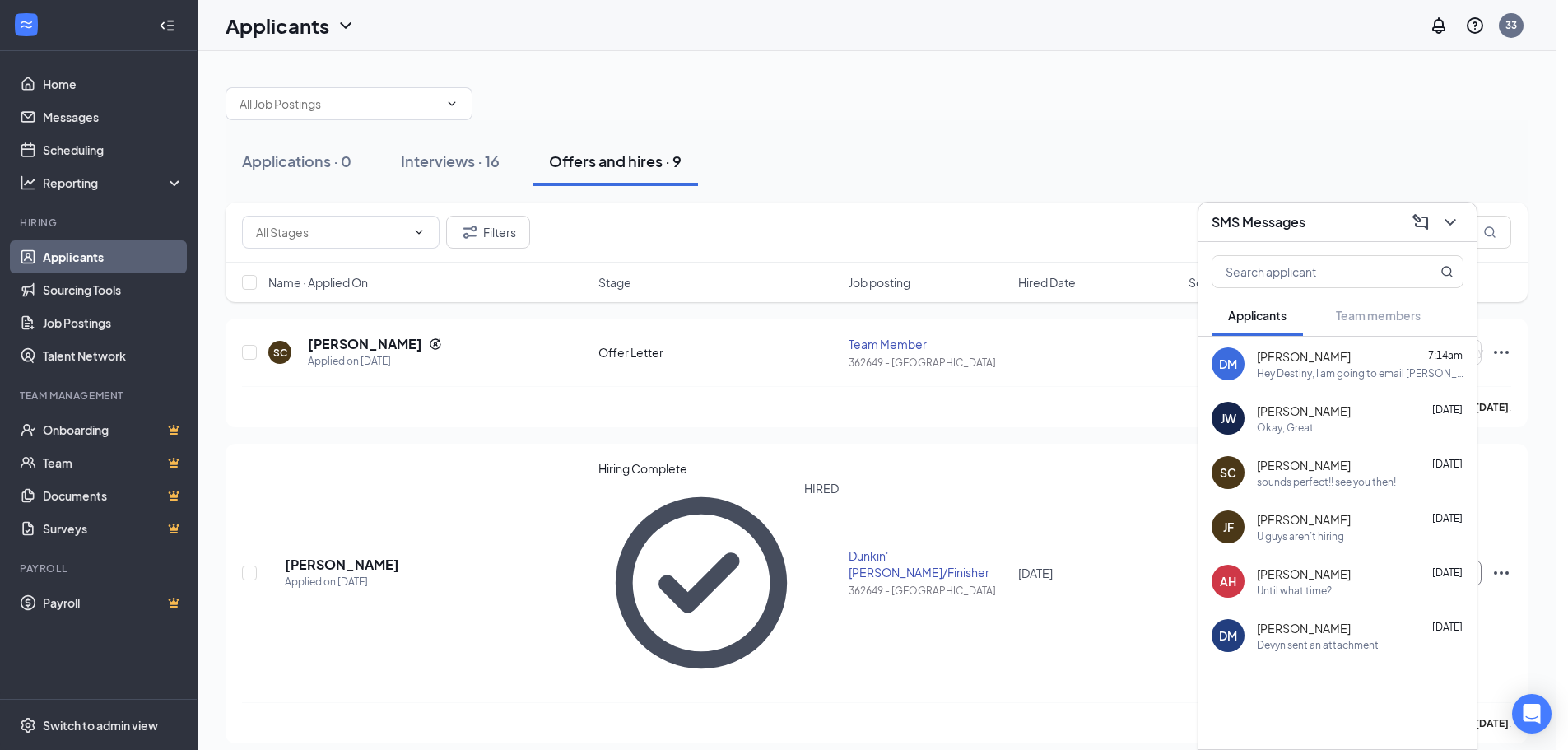
click at [1348, 481] on div "sounds perfect!! see you then!" at bounding box center [1326, 482] width 140 height 14
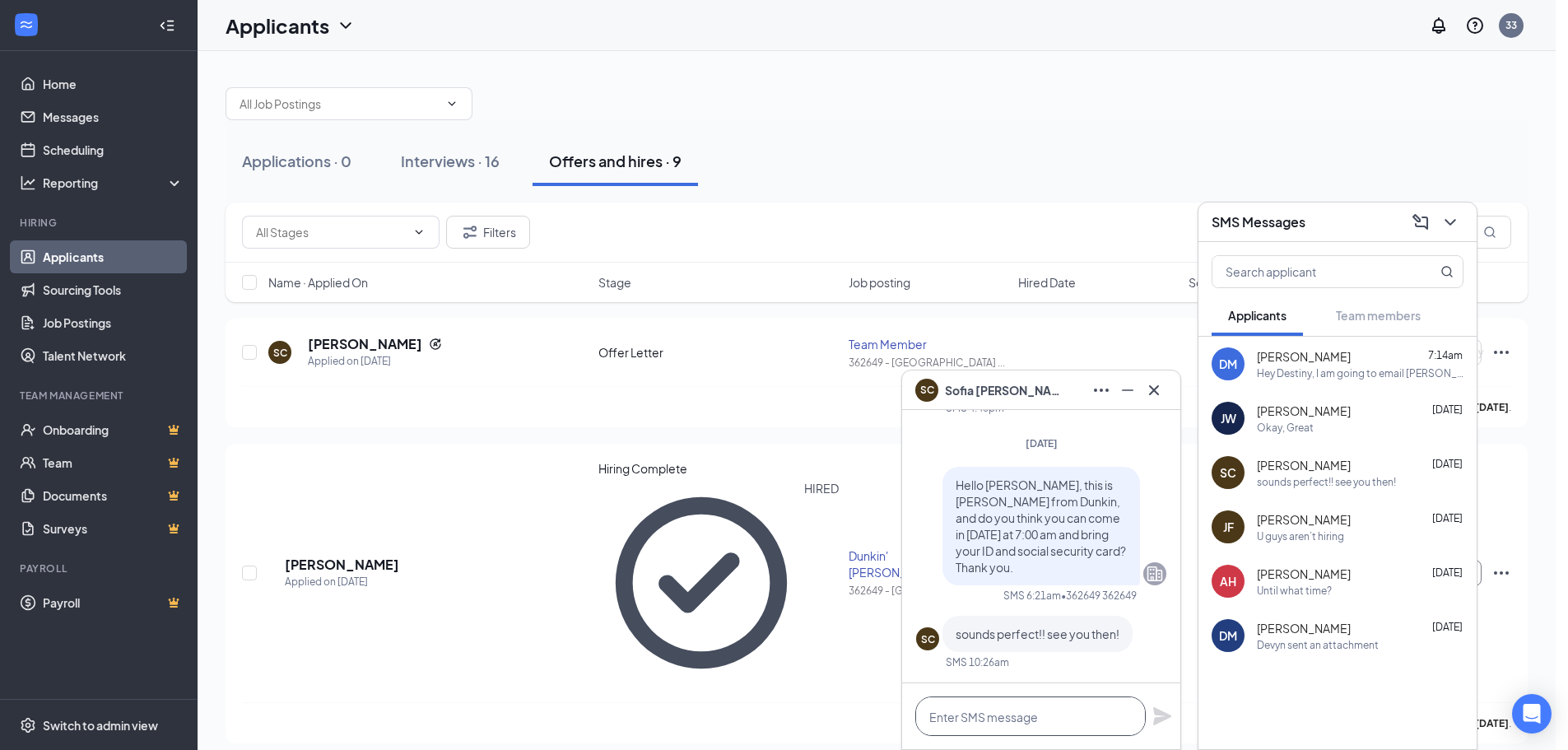
click at [976, 719] on textarea at bounding box center [1030, 717] width 231 height 39
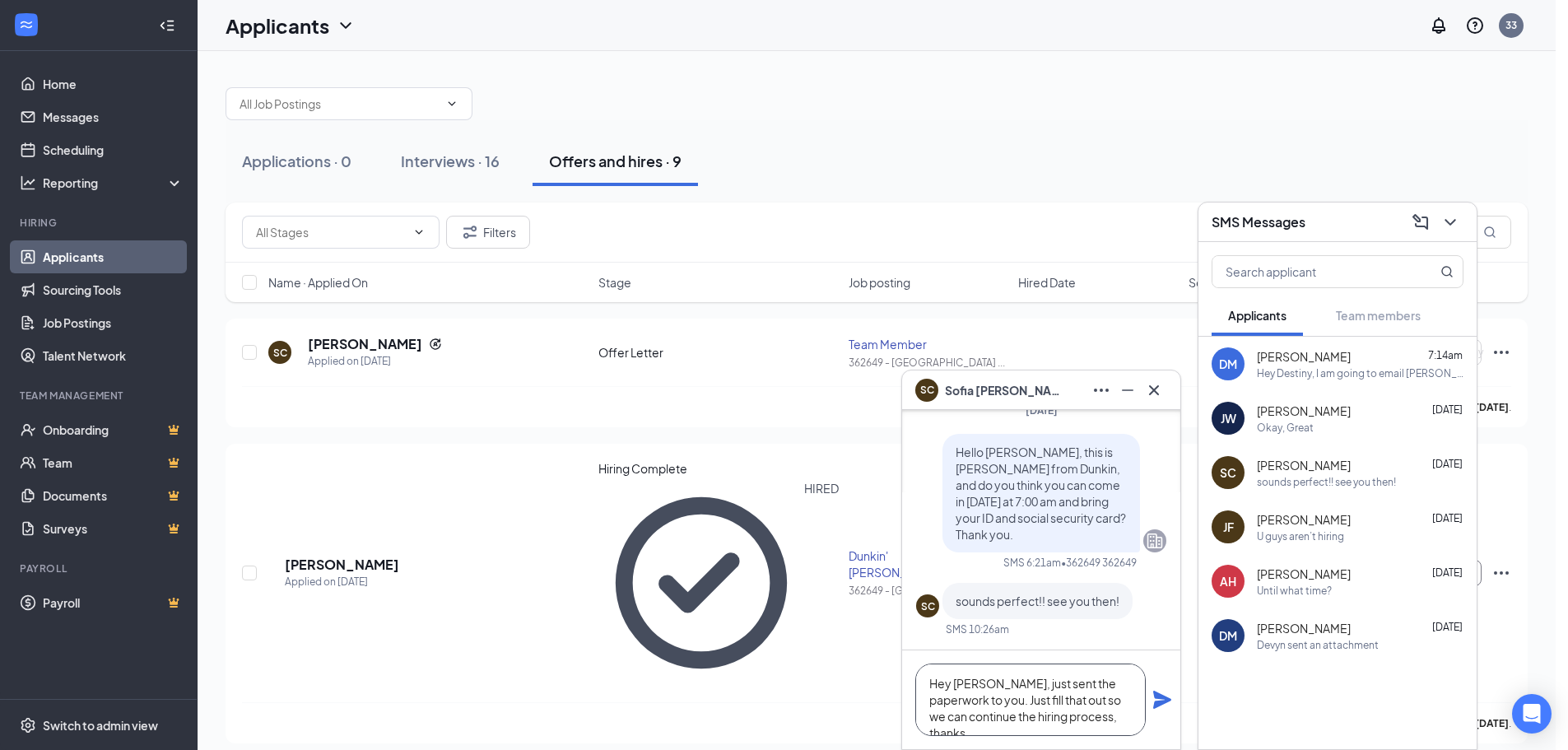
click at [1135, 720] on textarea "Hey [PERSON_NAME], just sent the paperwork to you. Just fill that out so we can…" at bounding box center [1030, 700] width 231 height 73
type textarea "Hey [PERSON_NAME], just sent the paperwork to you. Just fill that out so we can…"
click at [1165, 703] on icon "Plane" at bounding box center [1161, 700] width 18 height 18
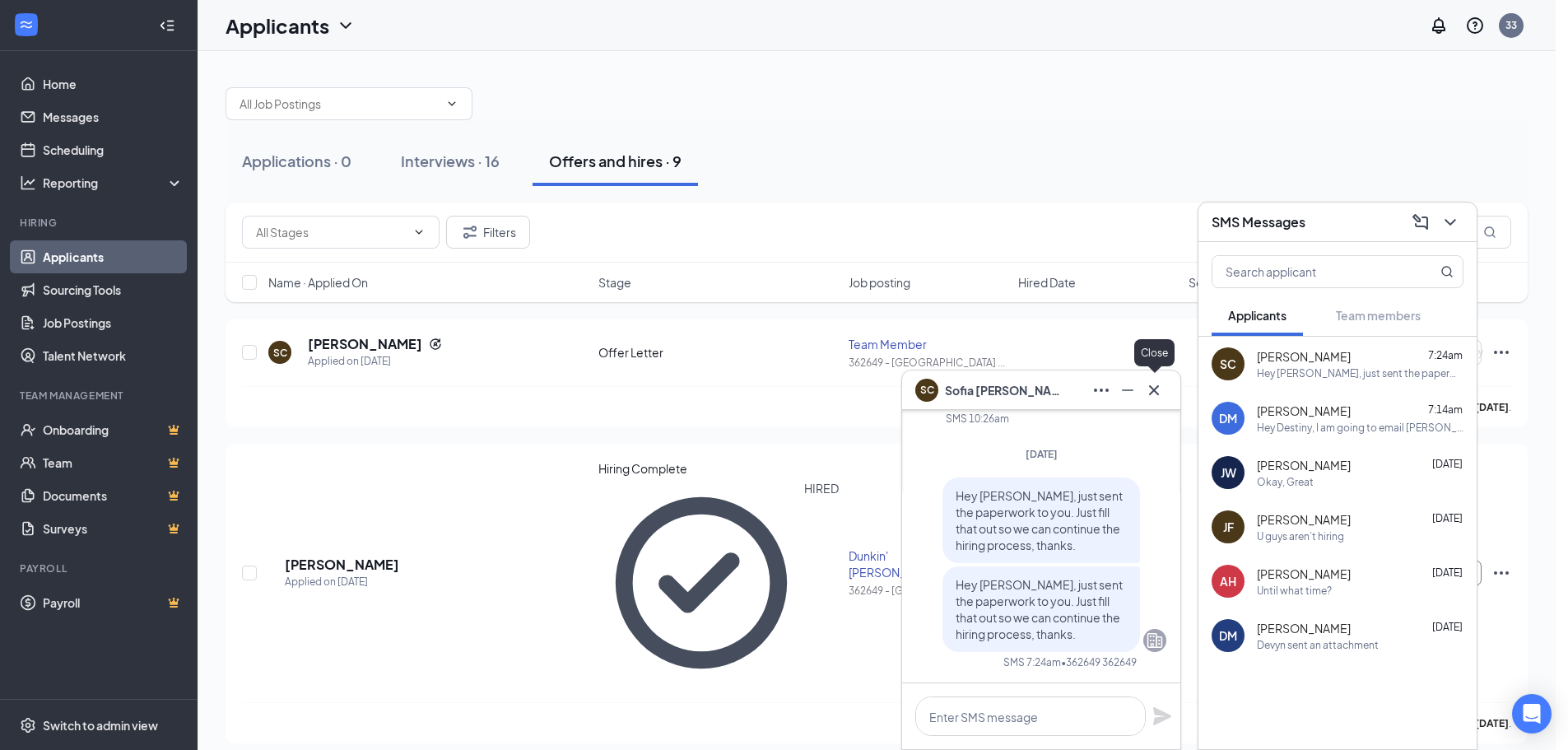
click at [1155, 398] on icon "Cross" at bounding box center [1153, 390] width 20 height 20
